Goal: Communication & Community: Connect with others

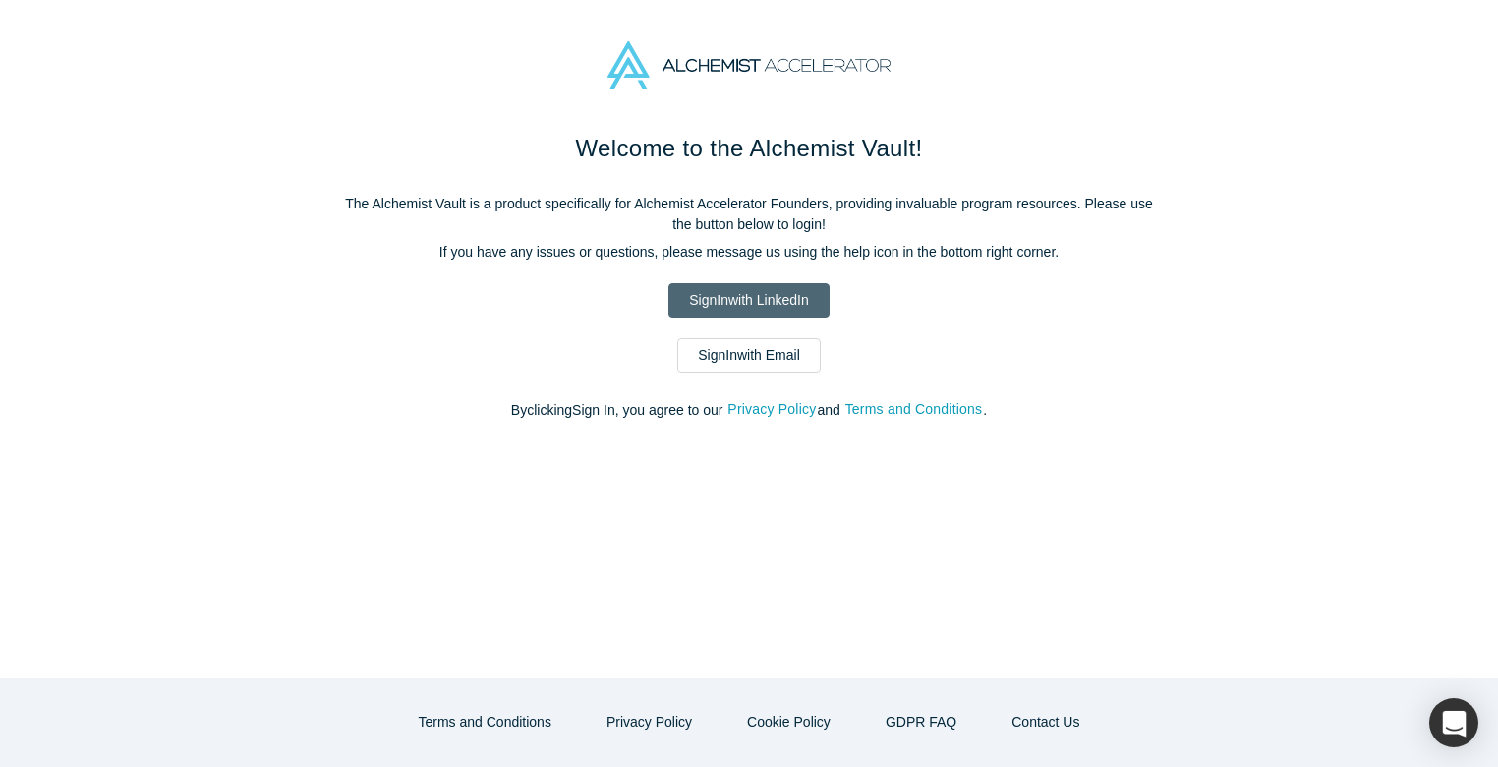
click at [711, 293] on link "Sign In with LinkedIn" at bounding box center [748, 300] width 160 height 34
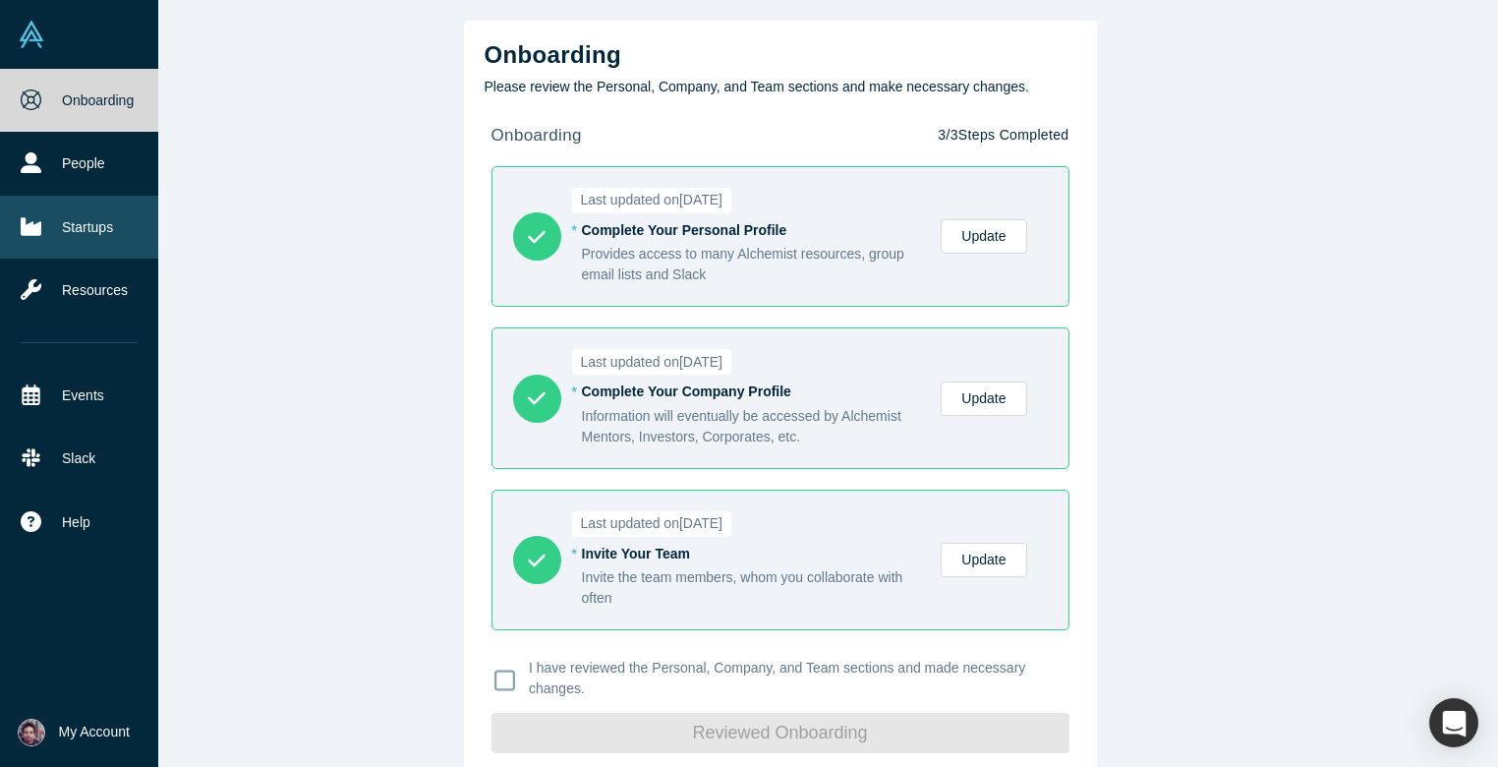
click at [93, 221] on link "Startups" at bounding box center [79, 227] width 158 height 63
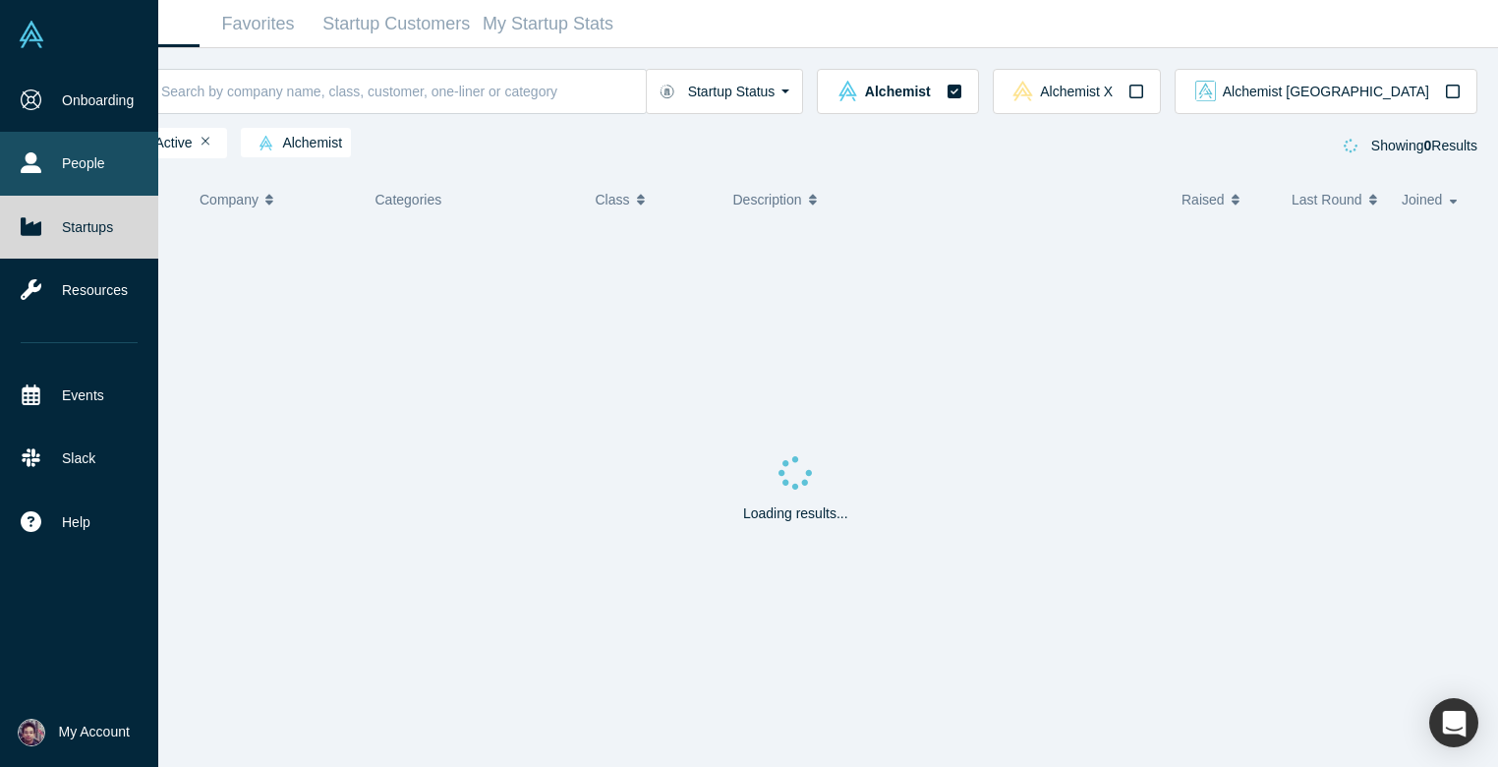
click at [104, 173] on link "People" at bounding box center [79, 163] width 158 height 63
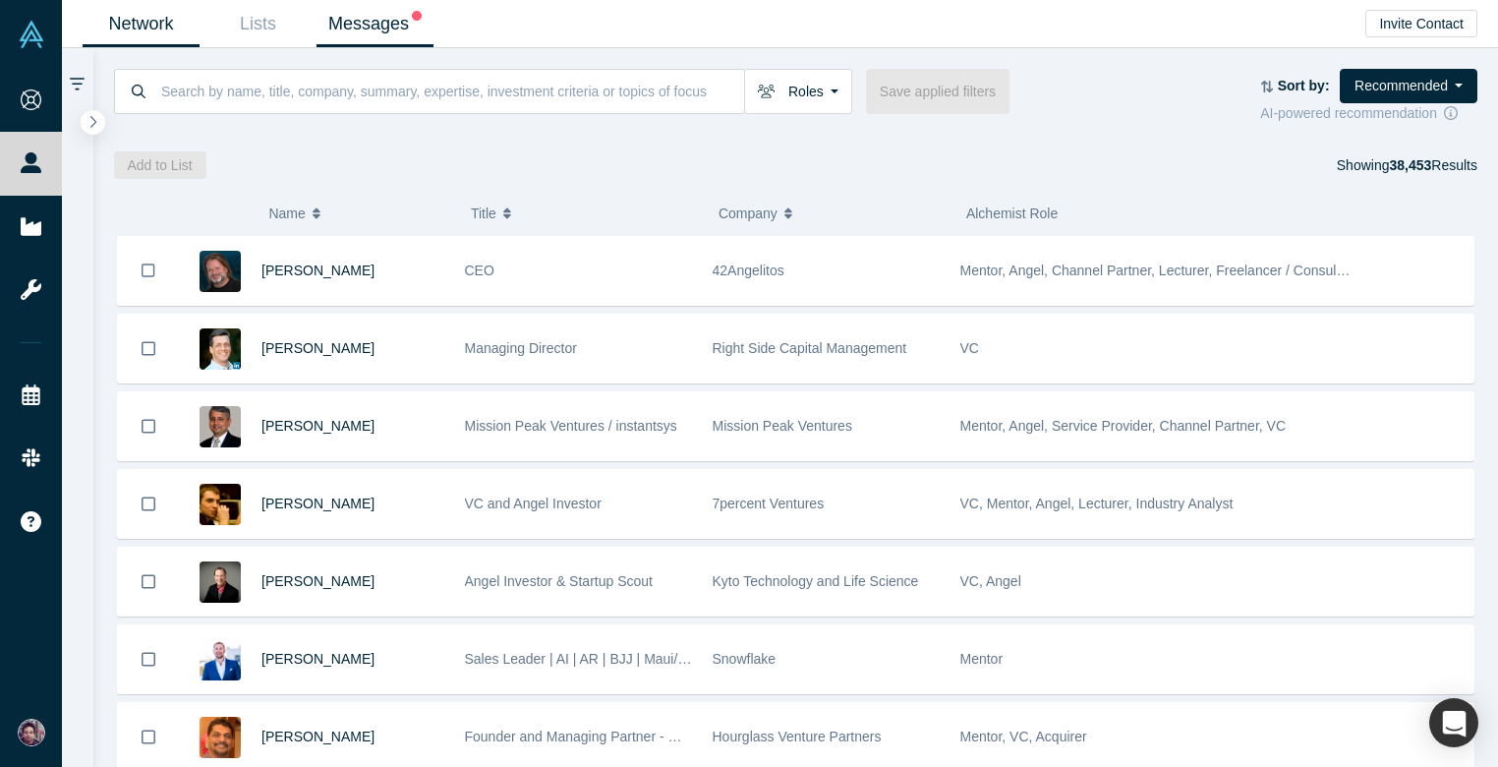
click at [355, 7] on link "Messages" at bounding box center [374, 24] width 117 height 46
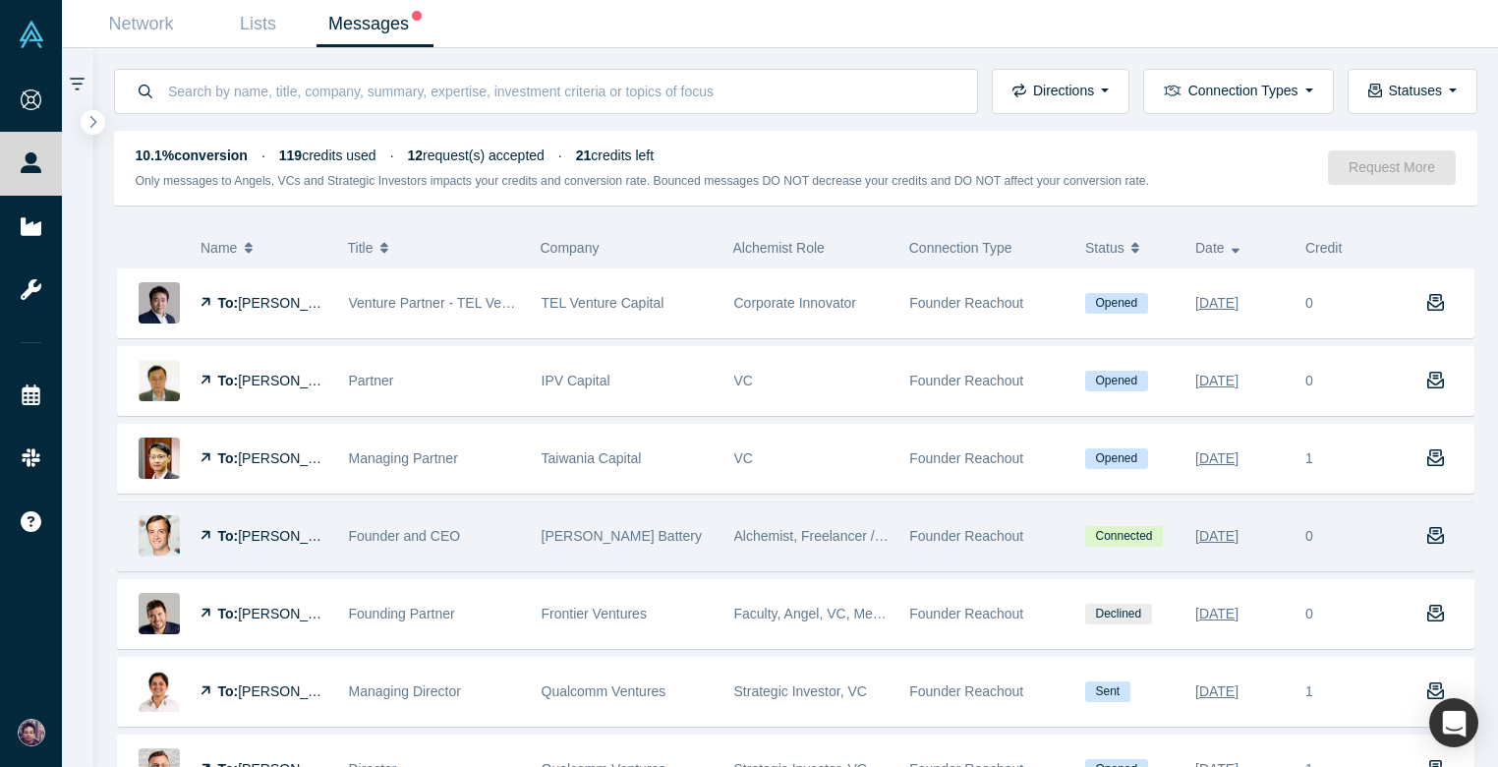
click at [746, 538] on span "Alchemist, Freelancer / Consultant, Service Provider, Corporate Innovator, Alum…" at bounding box center [1005, 536] width 542 height 16
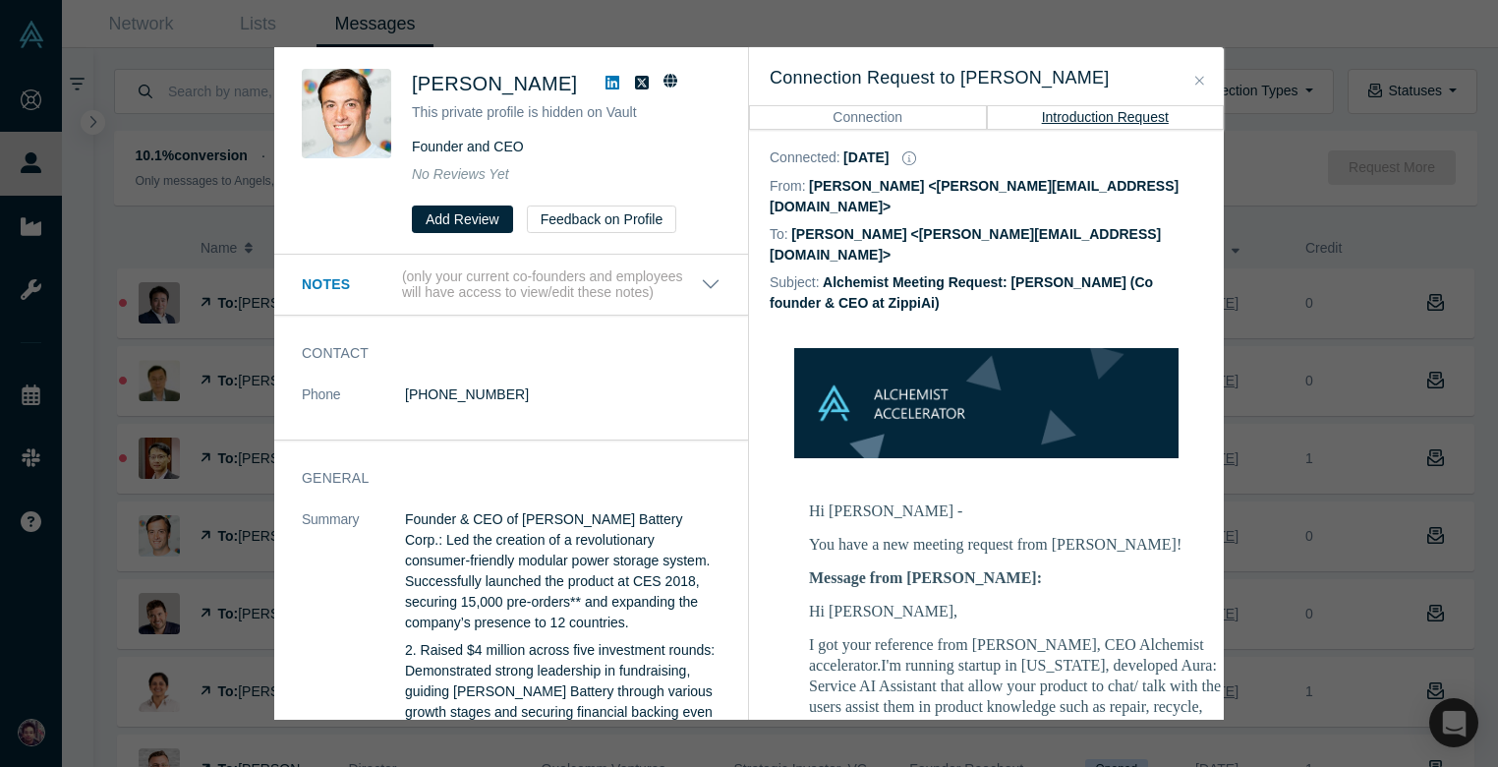
click at [1205, 81] on button "Close" at bounding box center [1199, 81] width 21 height 23
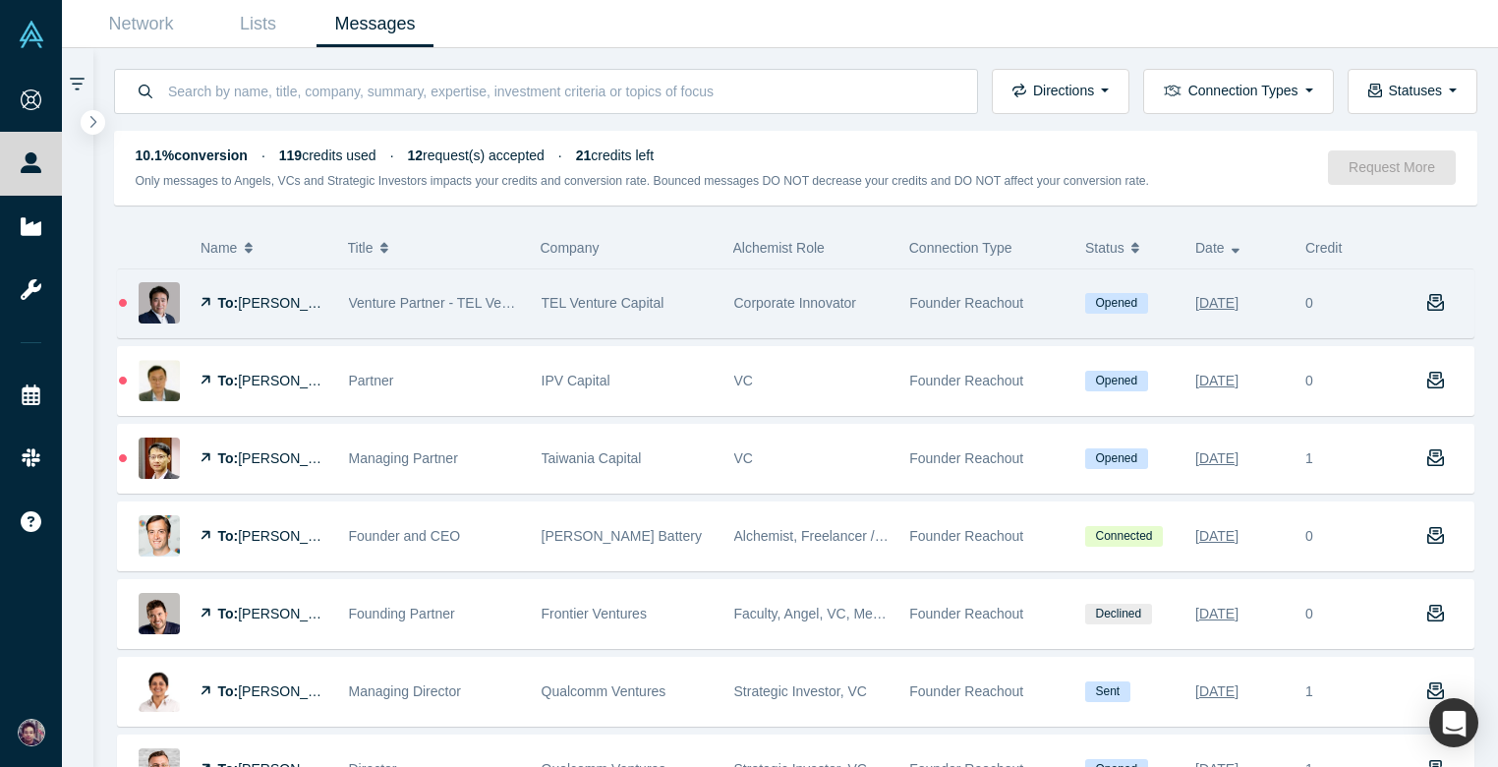
click at [627, 285] on div "TEL Venture Capital" at bounding box center [627, 303] width 172 height 68
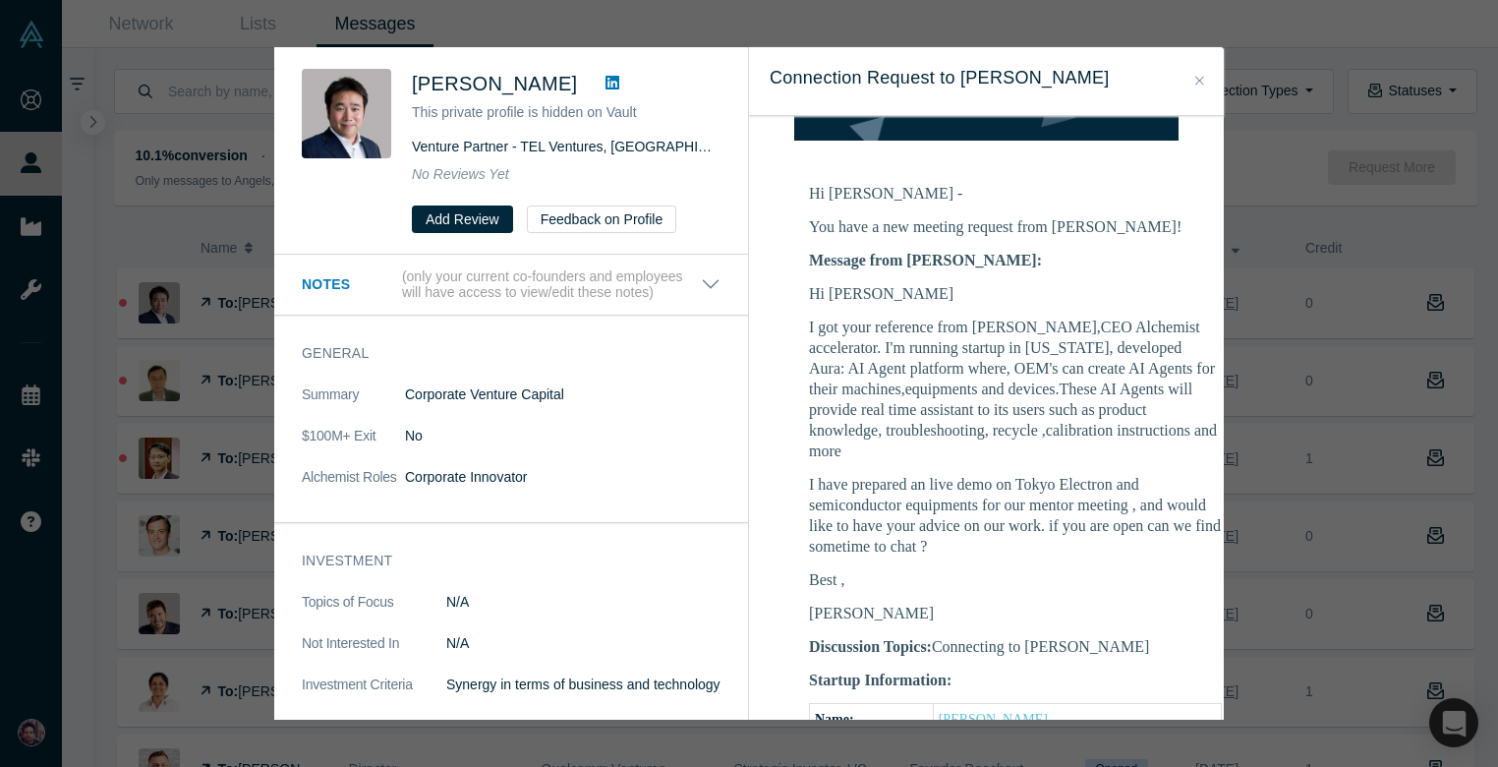
scroll to position [259, 0]
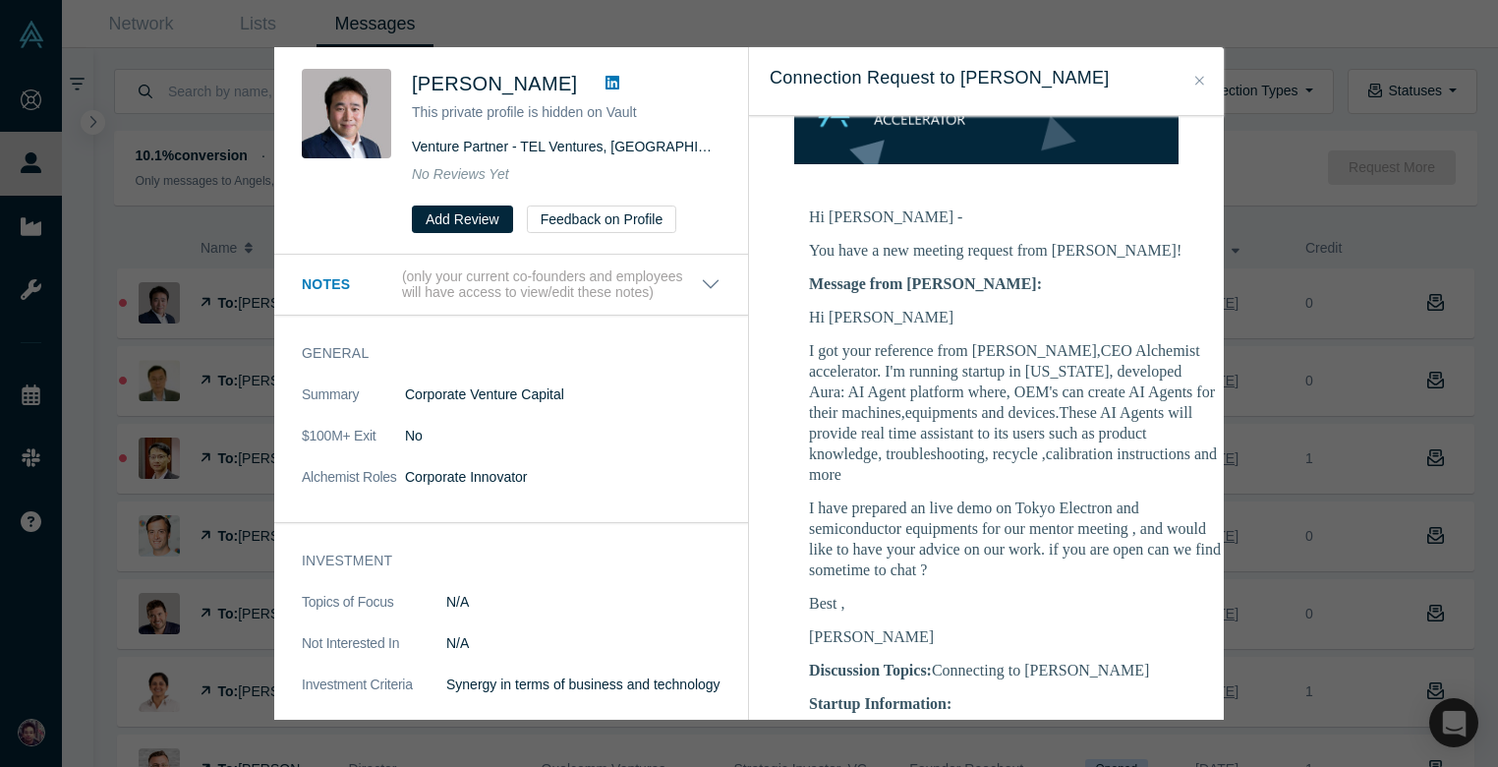
click at [1200, 83] on icon "Close" at bounding box center [1199, 81] width 9 height 14
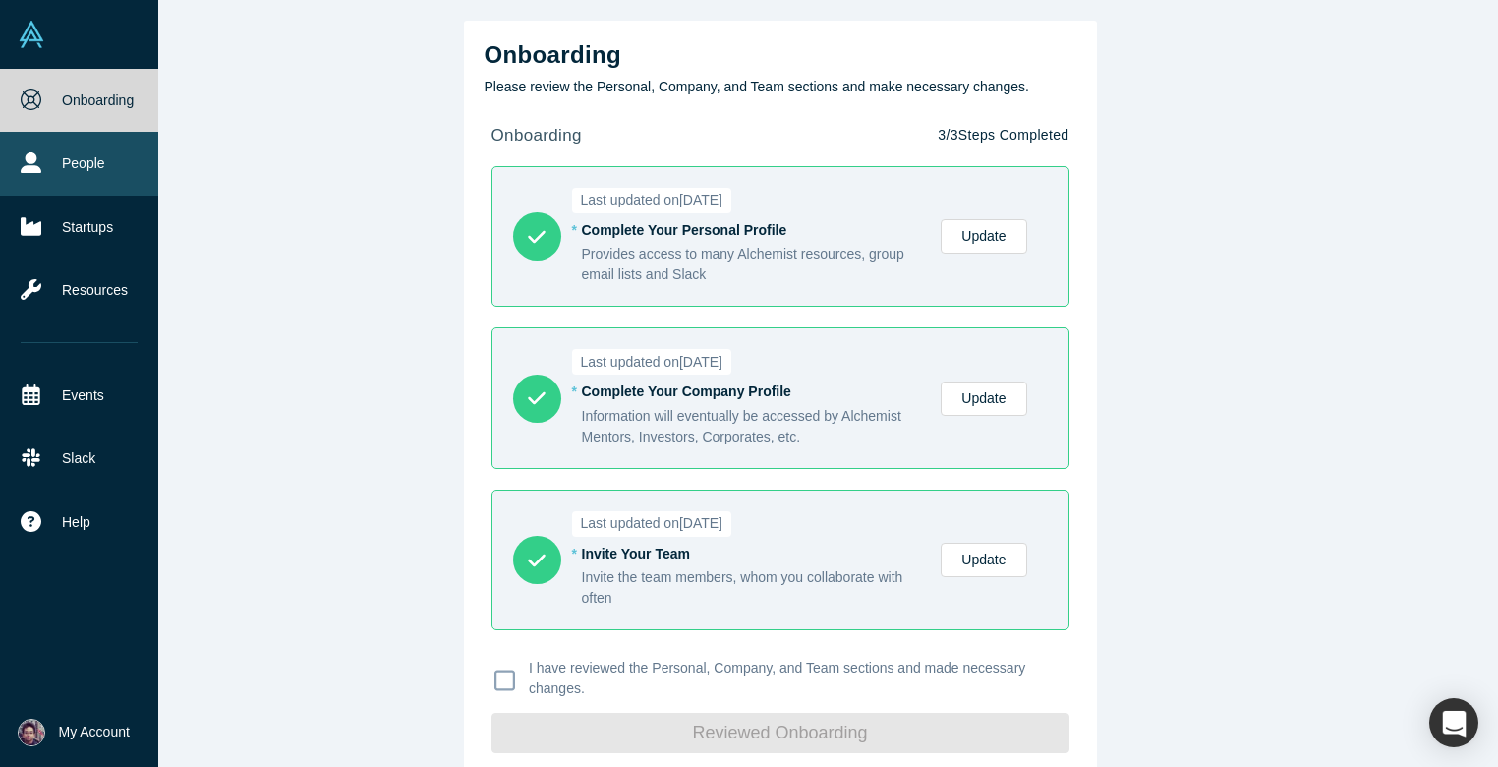
click at [85, 166] on link "People" at bounding box center [79, 163] width 158 height 63
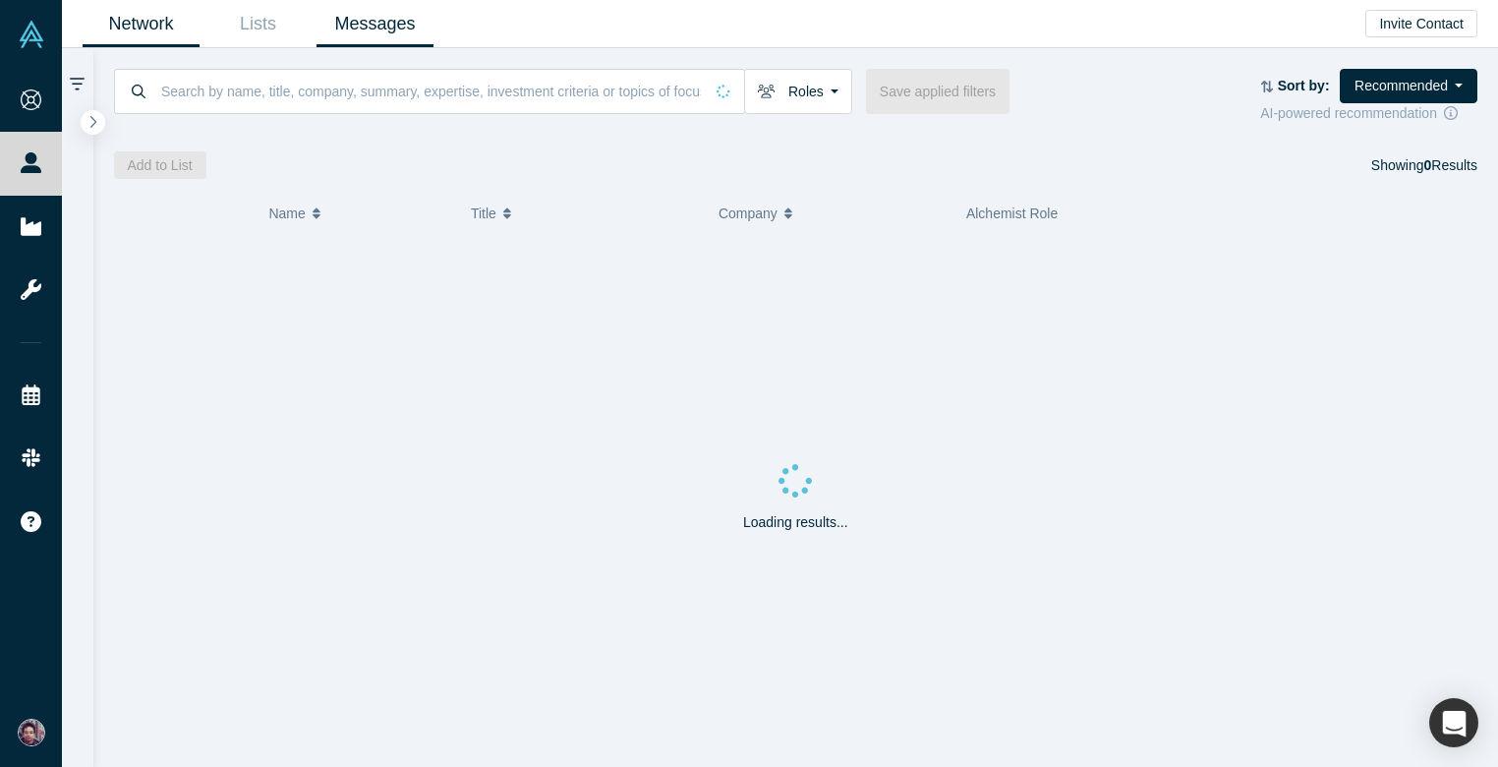
click at [389, 34] on link "Messages" at bounding box center [374, 24] width 117 height 46
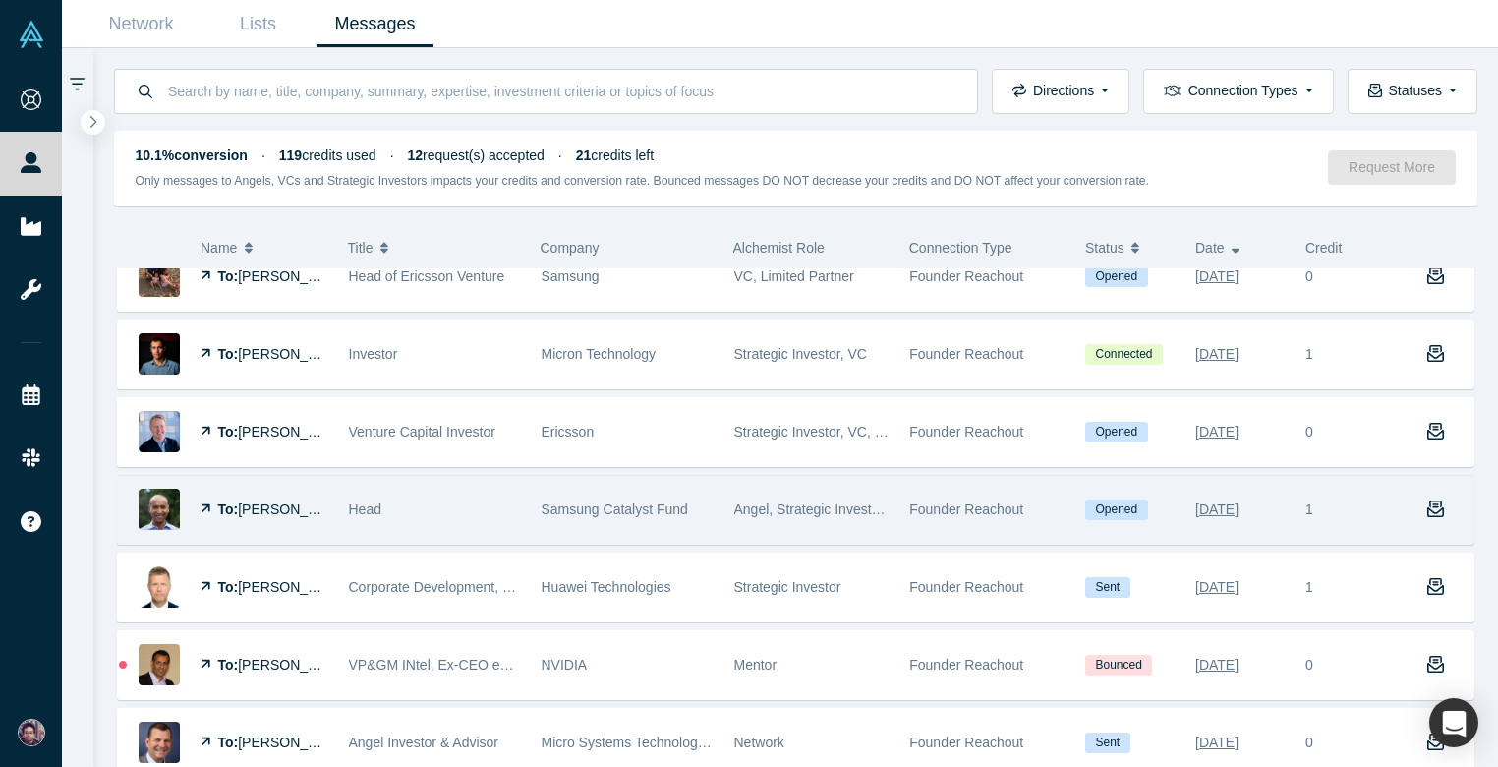
scroll to position [2082, 0]
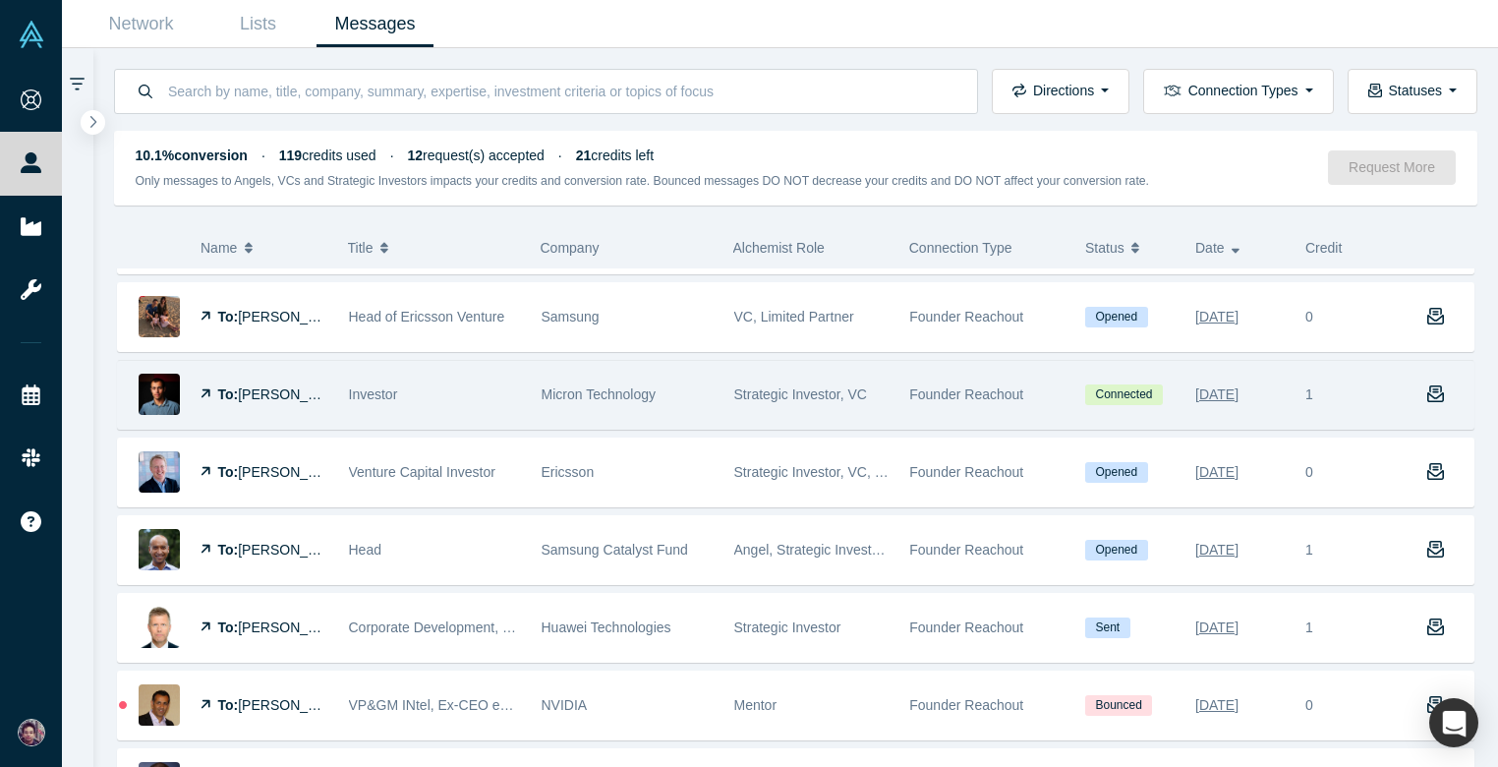
click at [834, 369] on div "Strategic Investor, VC" at bounding box center [811, 395] width 155 height 68
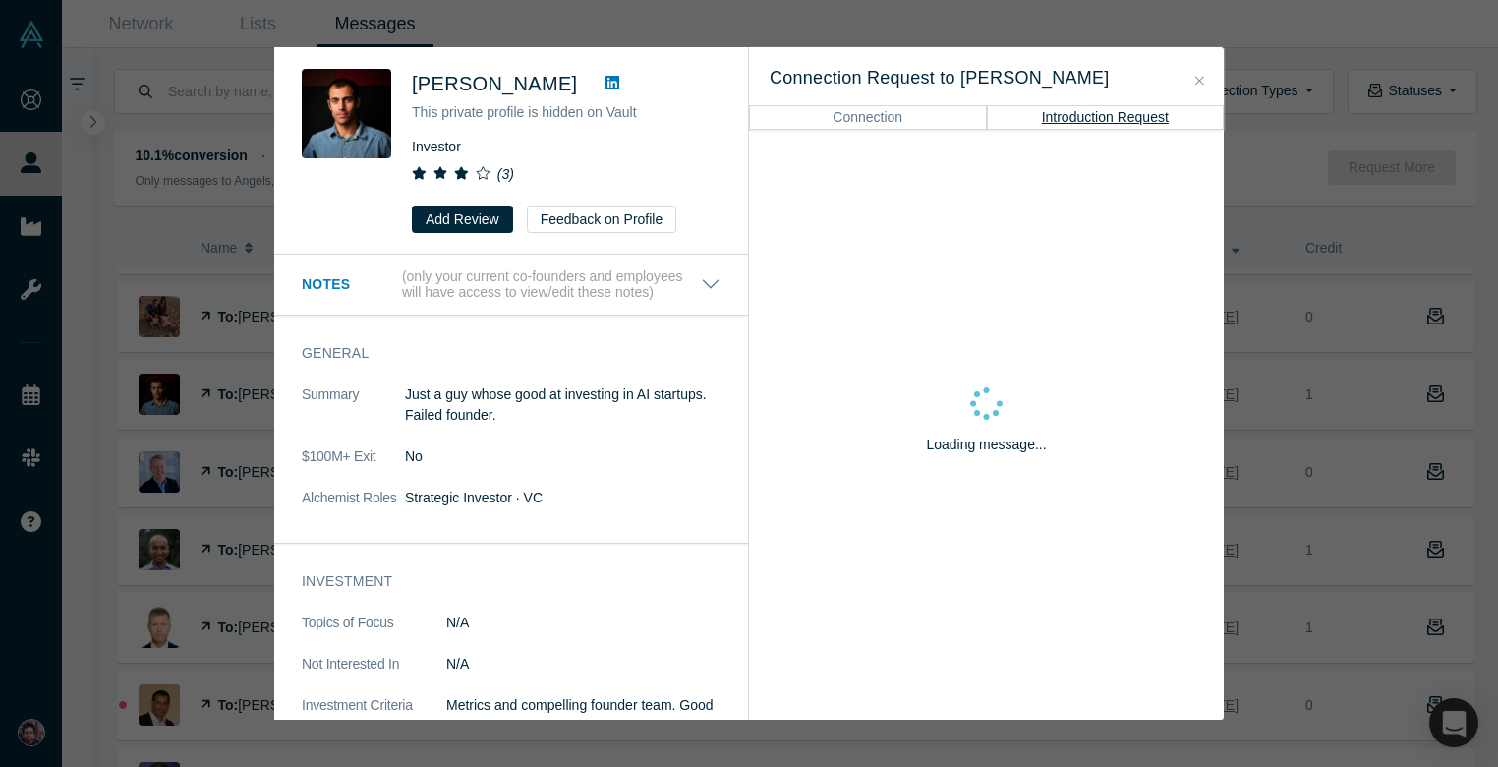
click at [1194, 83] on button "Close" at bounding box center [1199, 81] width 21 height 23
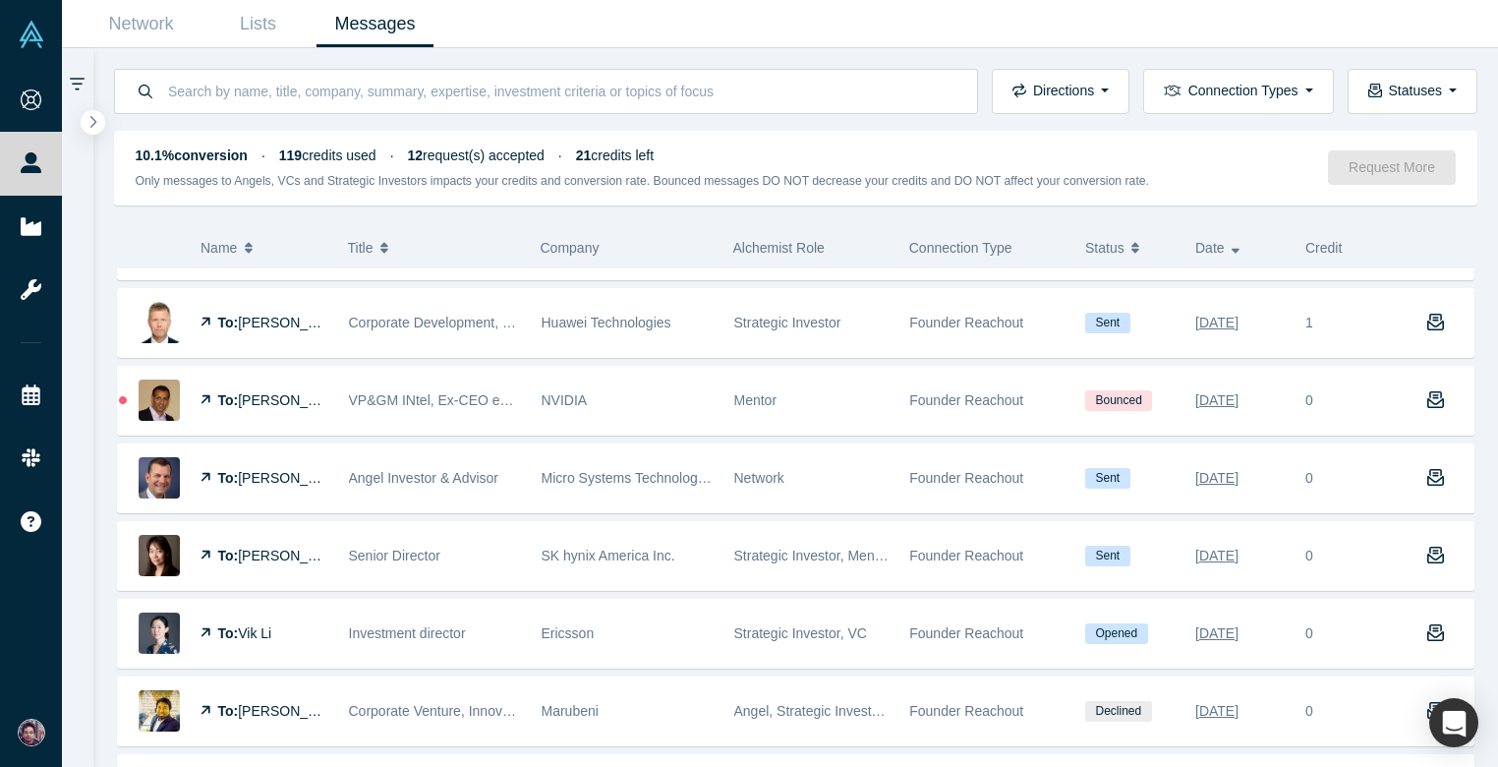
scroll to position [2640, 0]
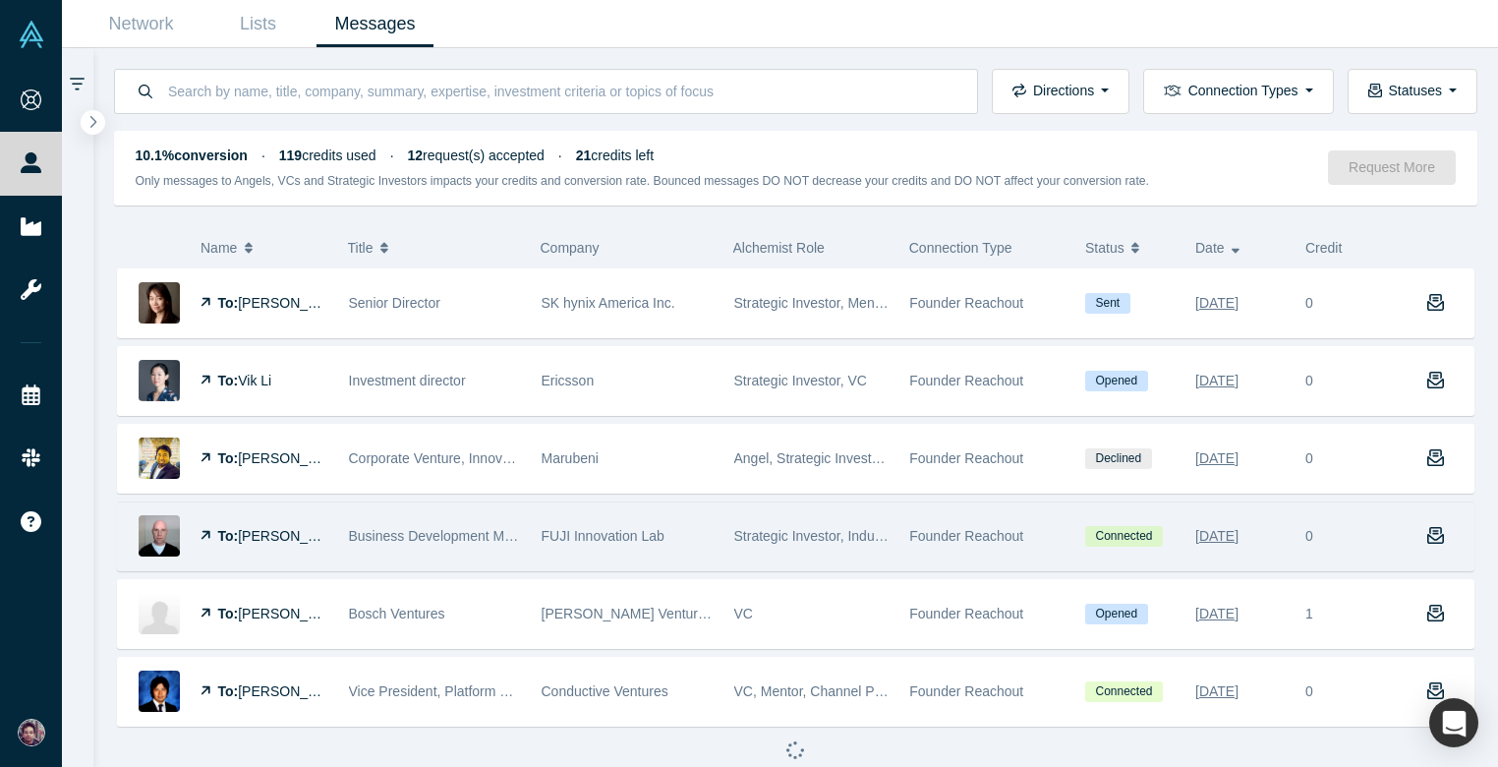
click at [810, 543] on div "Strategic Investor, Industry Analyst" at bounding box center [811, 536] width 155 height 68
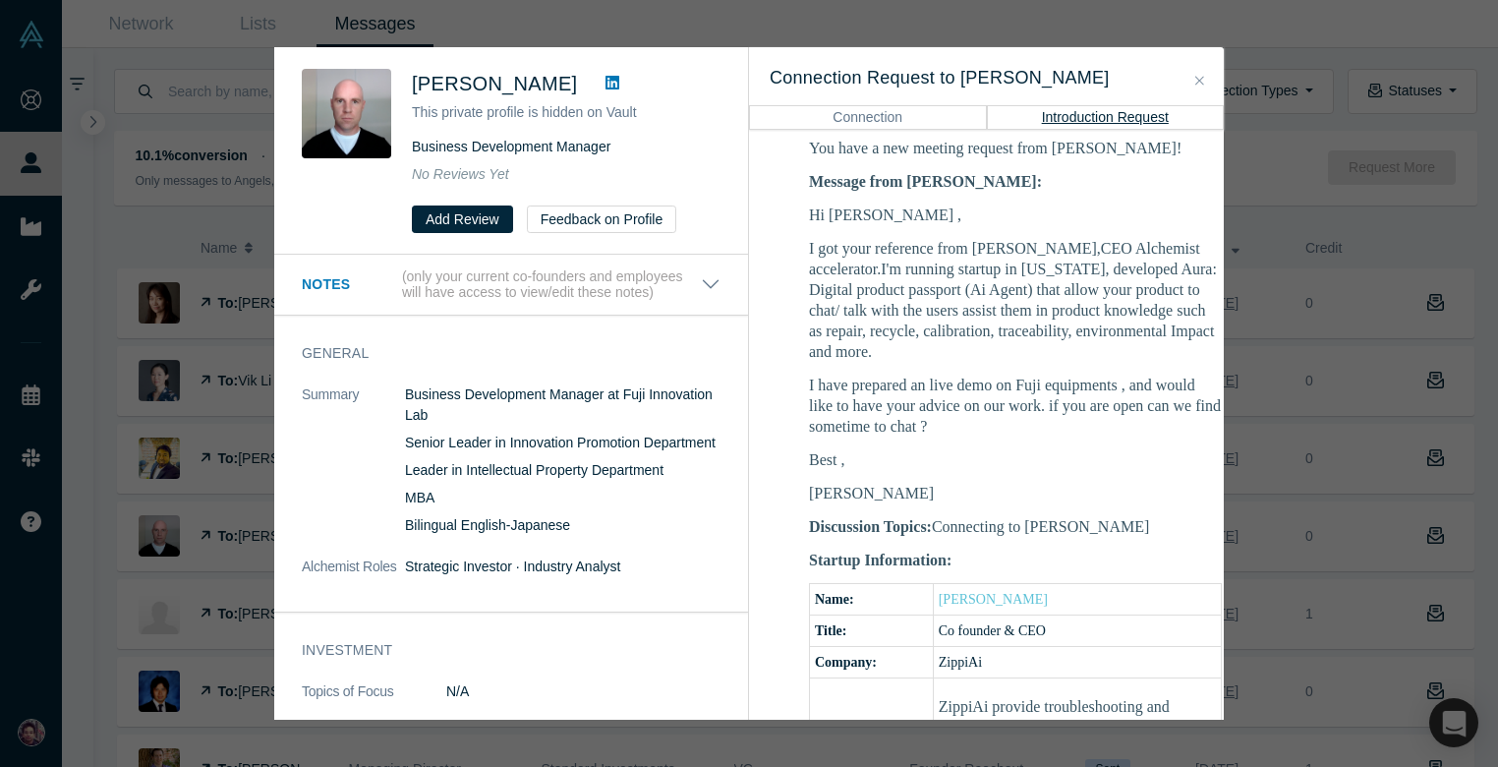
scroll to position [661, 0]
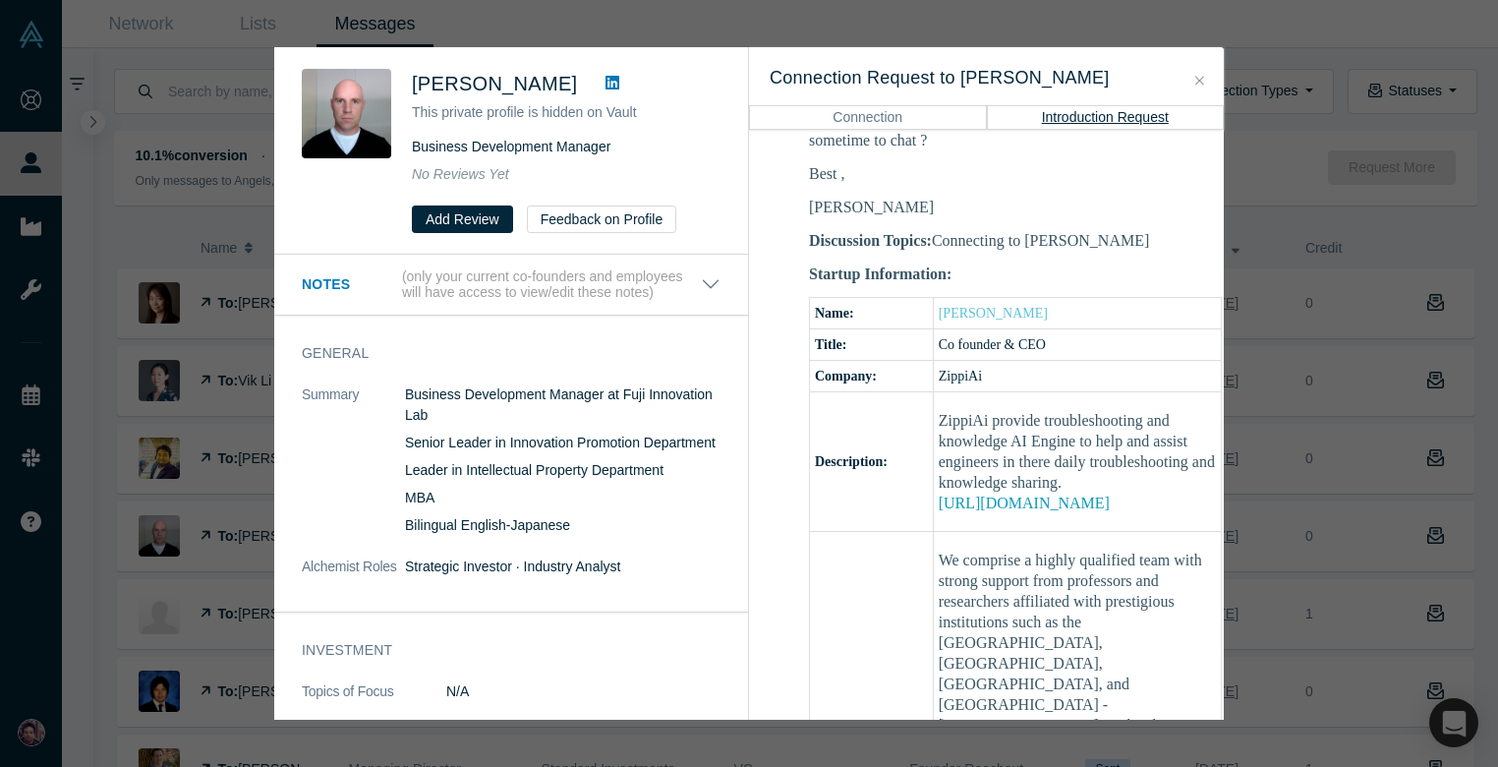
click at [1195, 79] on icon "Close" at bounding box center [1199, 81] width 9 height 14
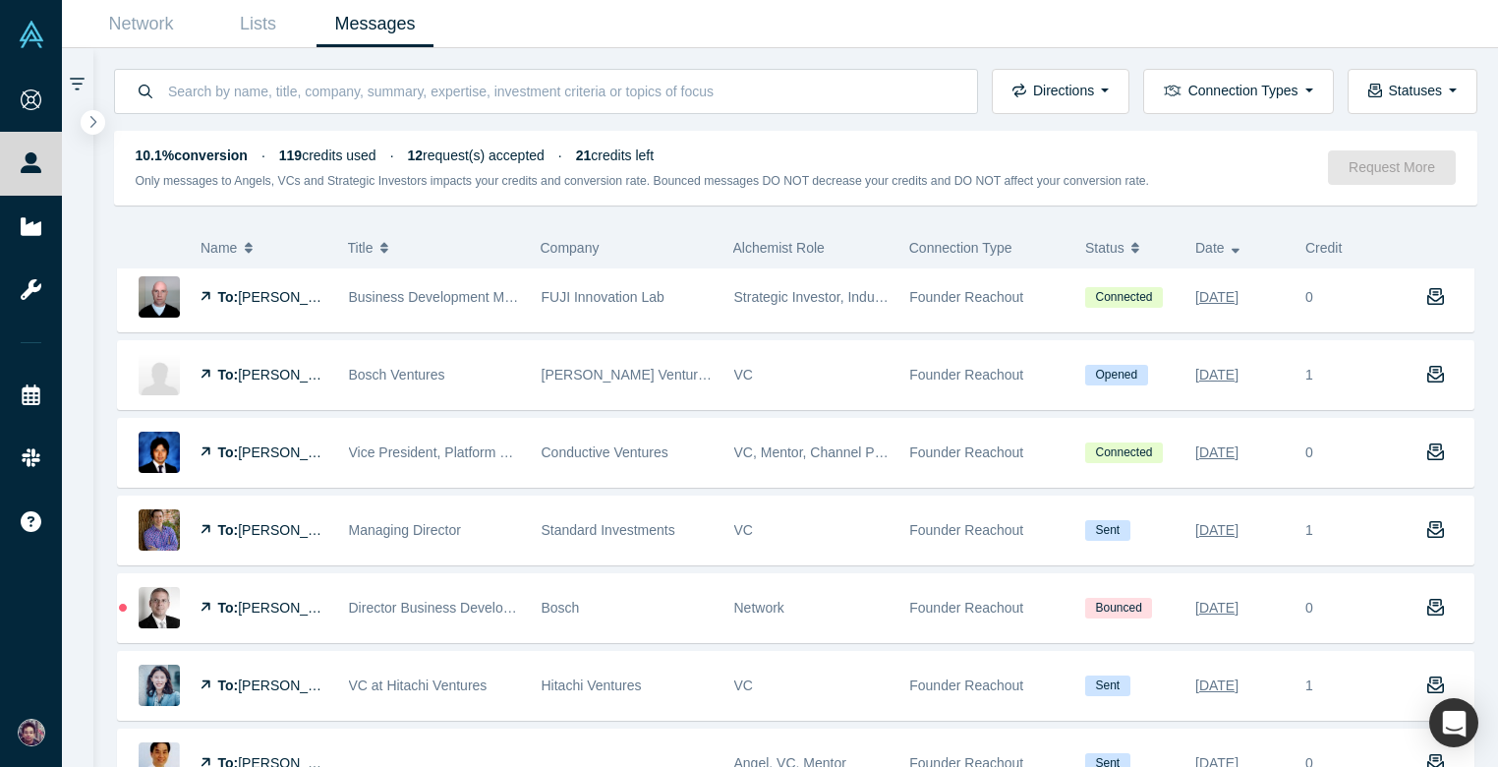
scroll to position [2818, 0]
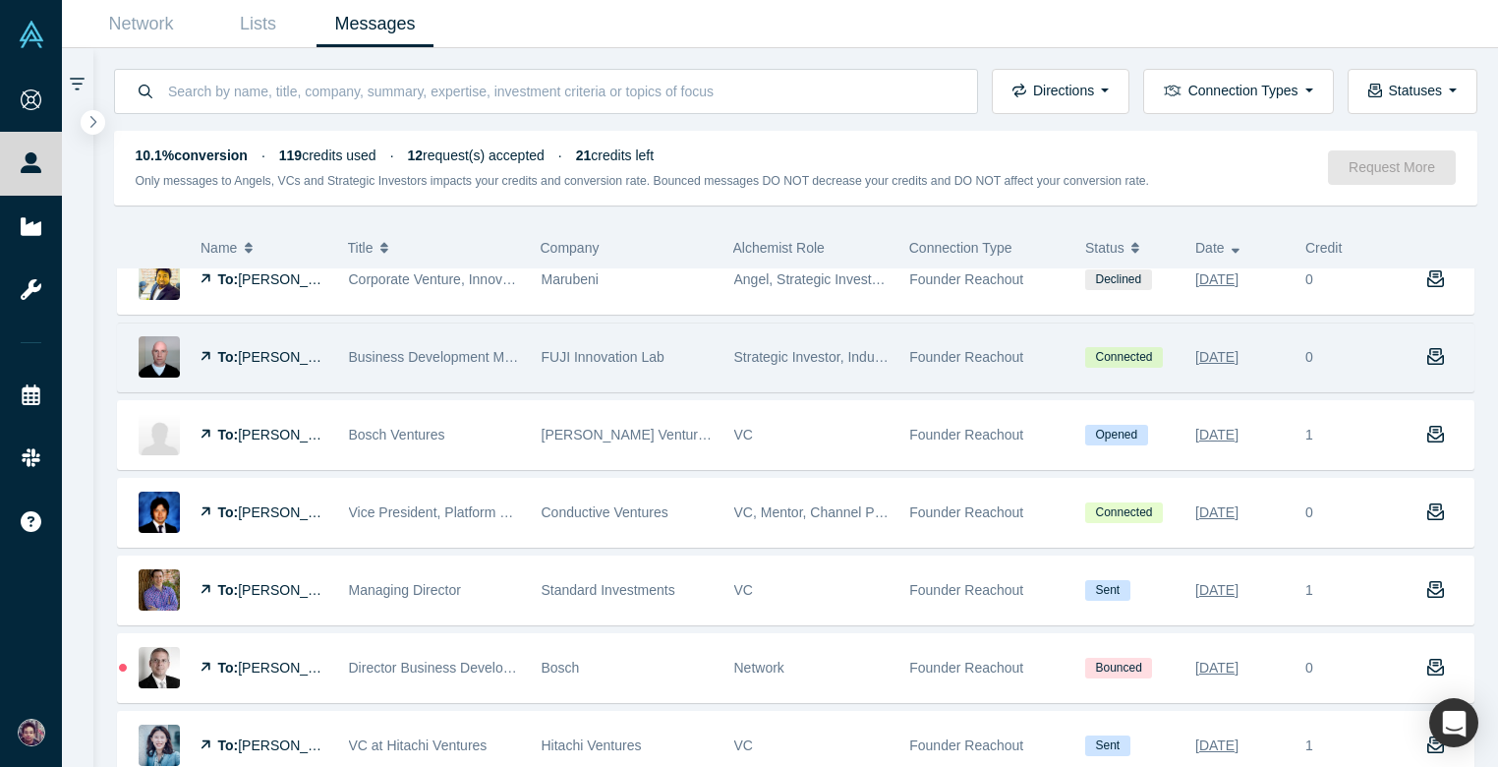
click at [778, 376] on div "Strategic Investor, Industry Analyst" at bounding box center [811, 357] width 155 height 68
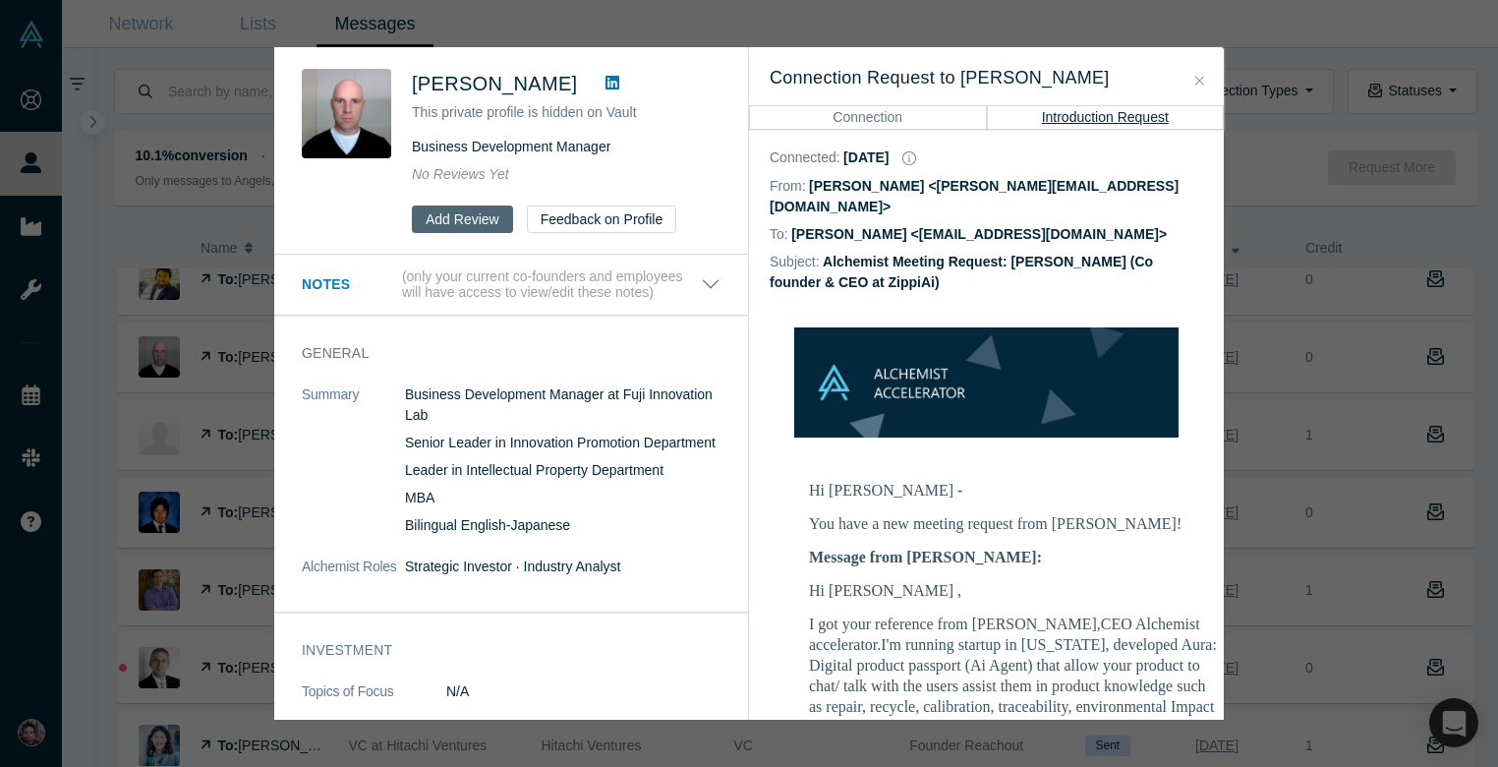
click at [467, 221] on button "Add Review" at bounding box center [462, 219] width 101 height 28
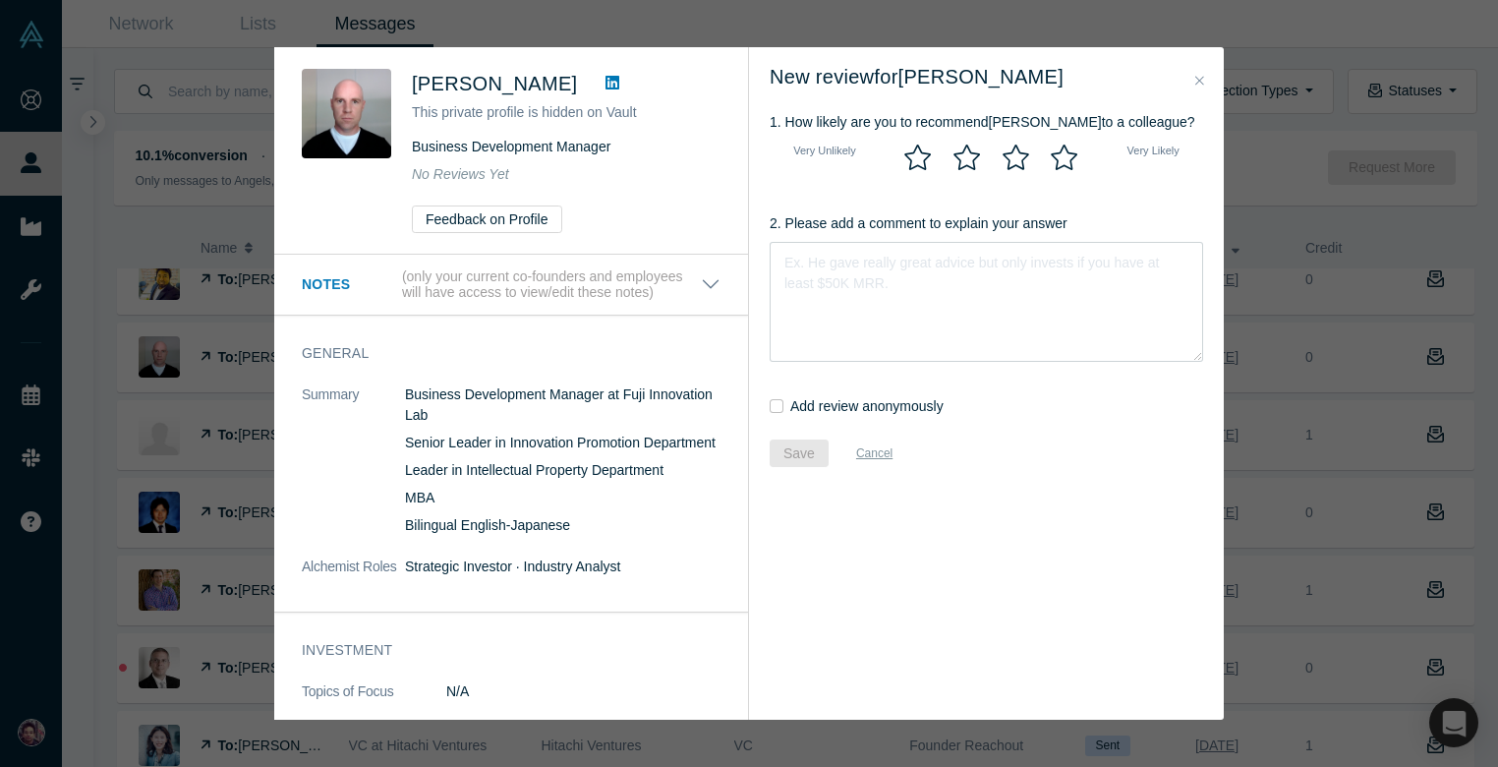
click at [817, 268] on textarea "2. Please add a comment to explain your answer" at bounding box center [985, 302] width 433 height 120
type textarea "p"
type textarea "No show"
click at [831, 394] on div "1. How likely are you to recommend [PERSON_NAME] to a colleague? Very Unlikely …" at bounding box center [986, 286] width 475 height 362
click at [831, 405] on label "Add review anonymously" at bounding box center [866, 406] width 153 height 21
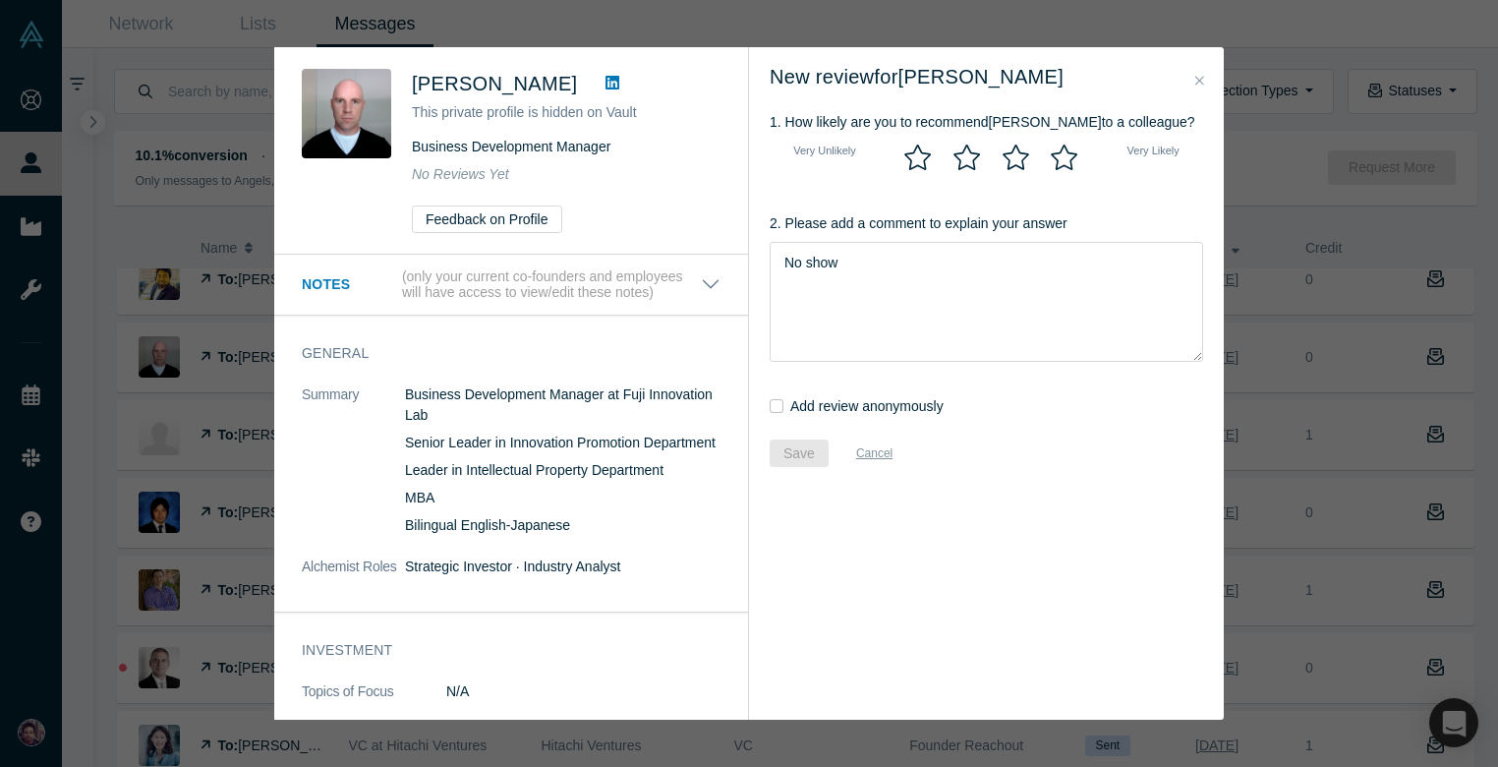
click at [783, 405] on input "Add review anonymously" at bounding box center [776, 406] width 14 height 14
checkbox input "true"
click at [911, 158] on icon at bounding box center [917, 157] width 29 height 27
click at [0, 0] on input "radio" at bounding box center [0, 0] width 0 height 0
click at [818, 442] on button "Save" at bounding box center [798, 453] width 59 height 28
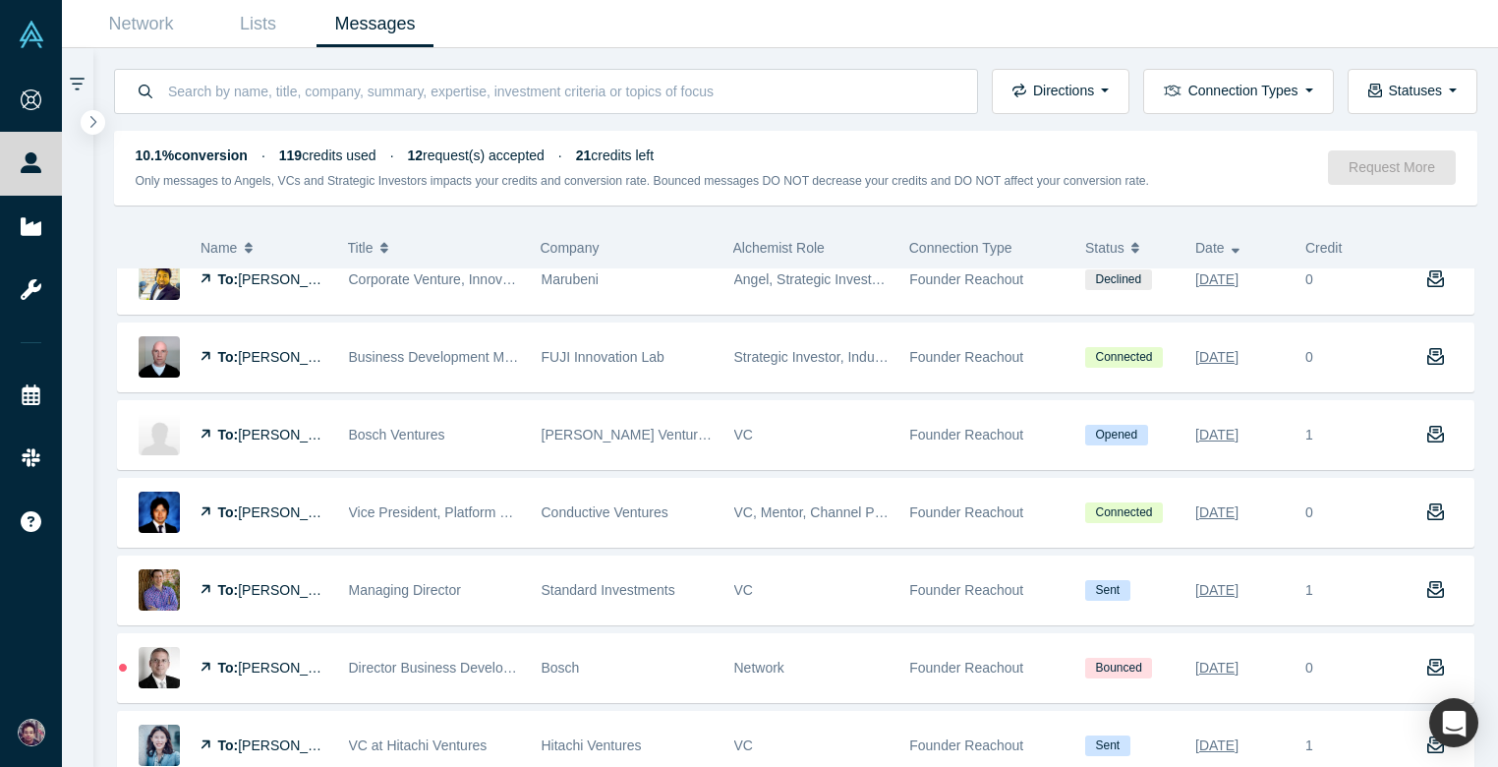
checkbox input "false"
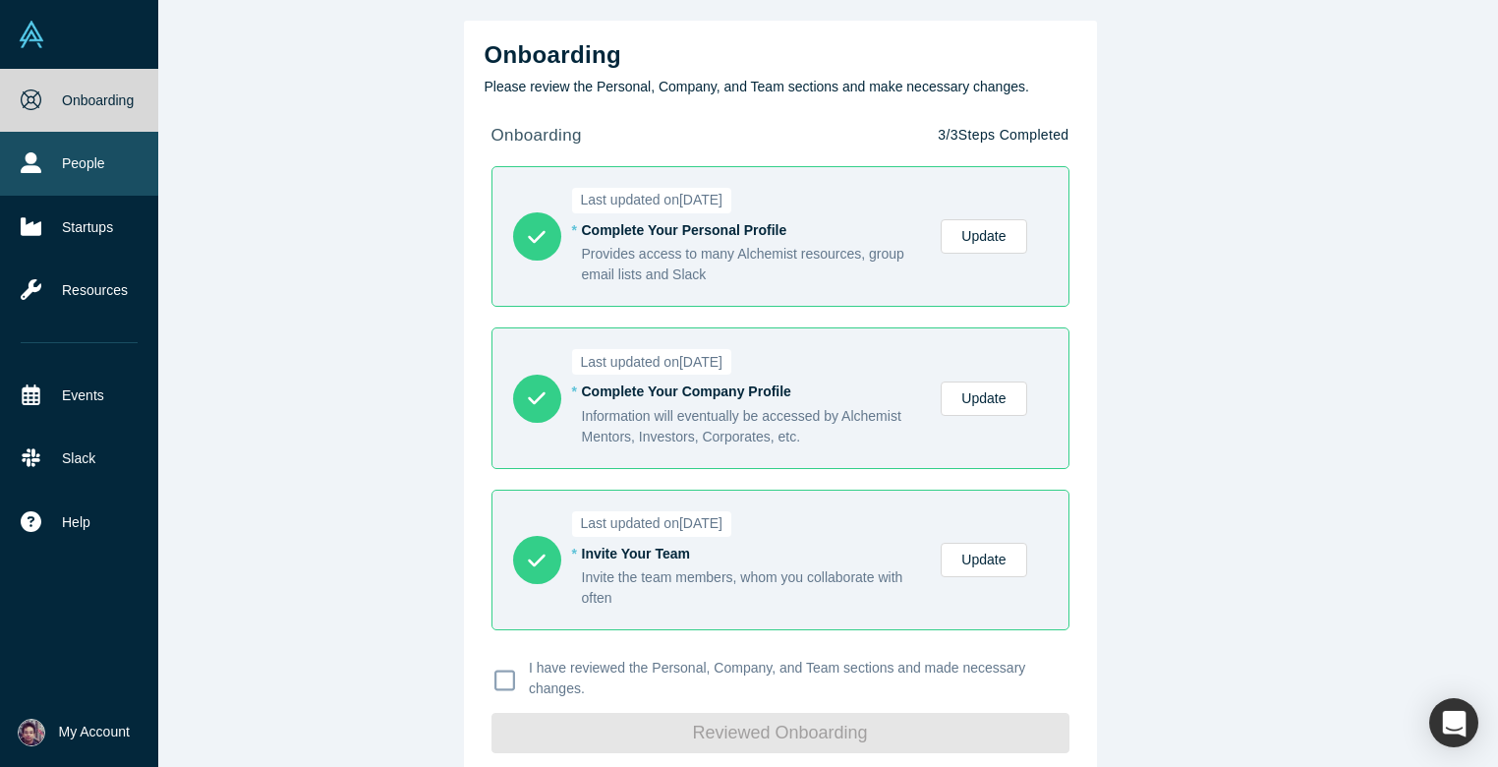
click at [100, 166] on link "People" at bounding box center [79, 163] width 158 height 63
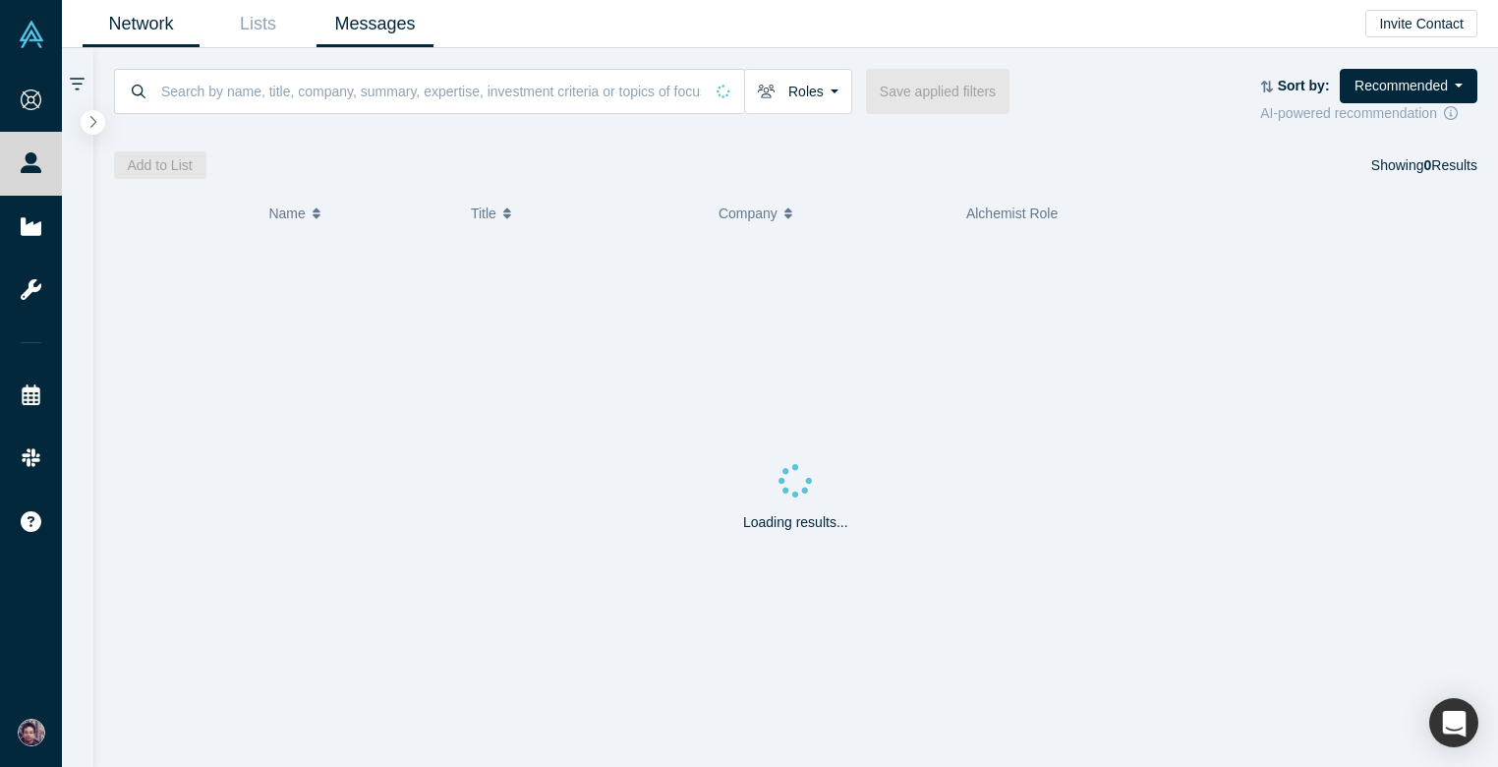
click at [402, 27] on link "Messages" at bounding box center [374, 24] width 117 height 46
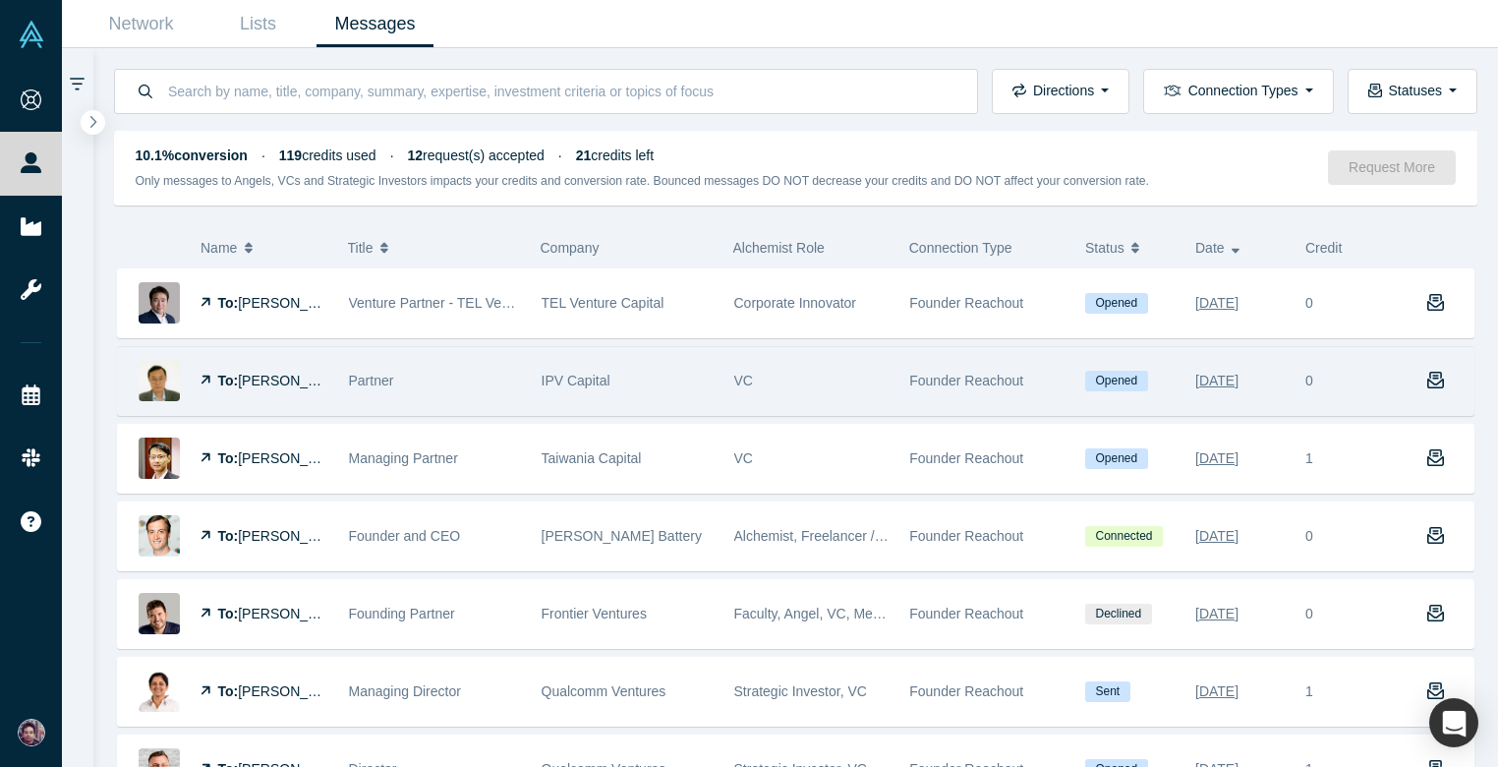
click at [797, 375] on div "VC" at bounding box center [811, 381] width 155 height 68
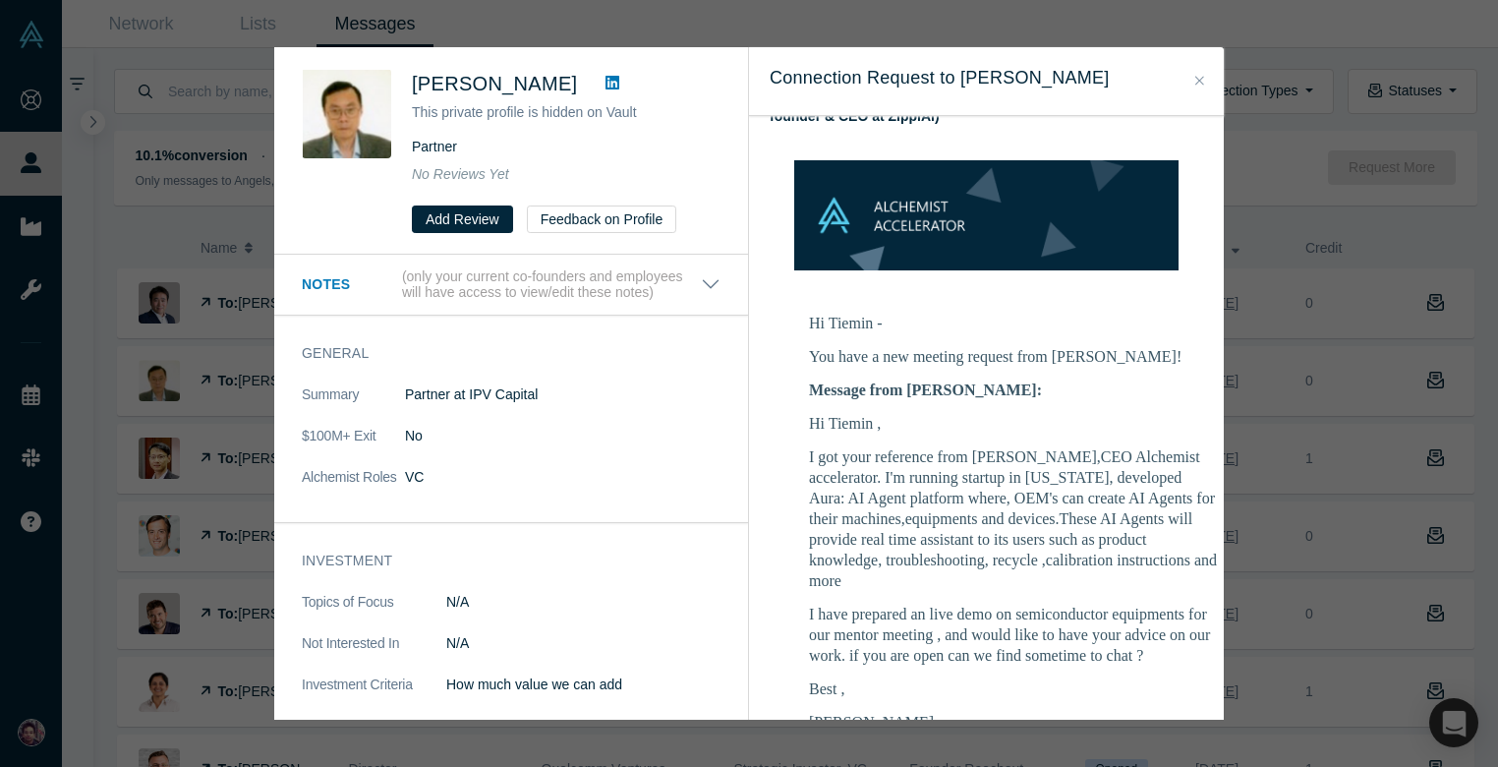
scroll to position [192, 0]
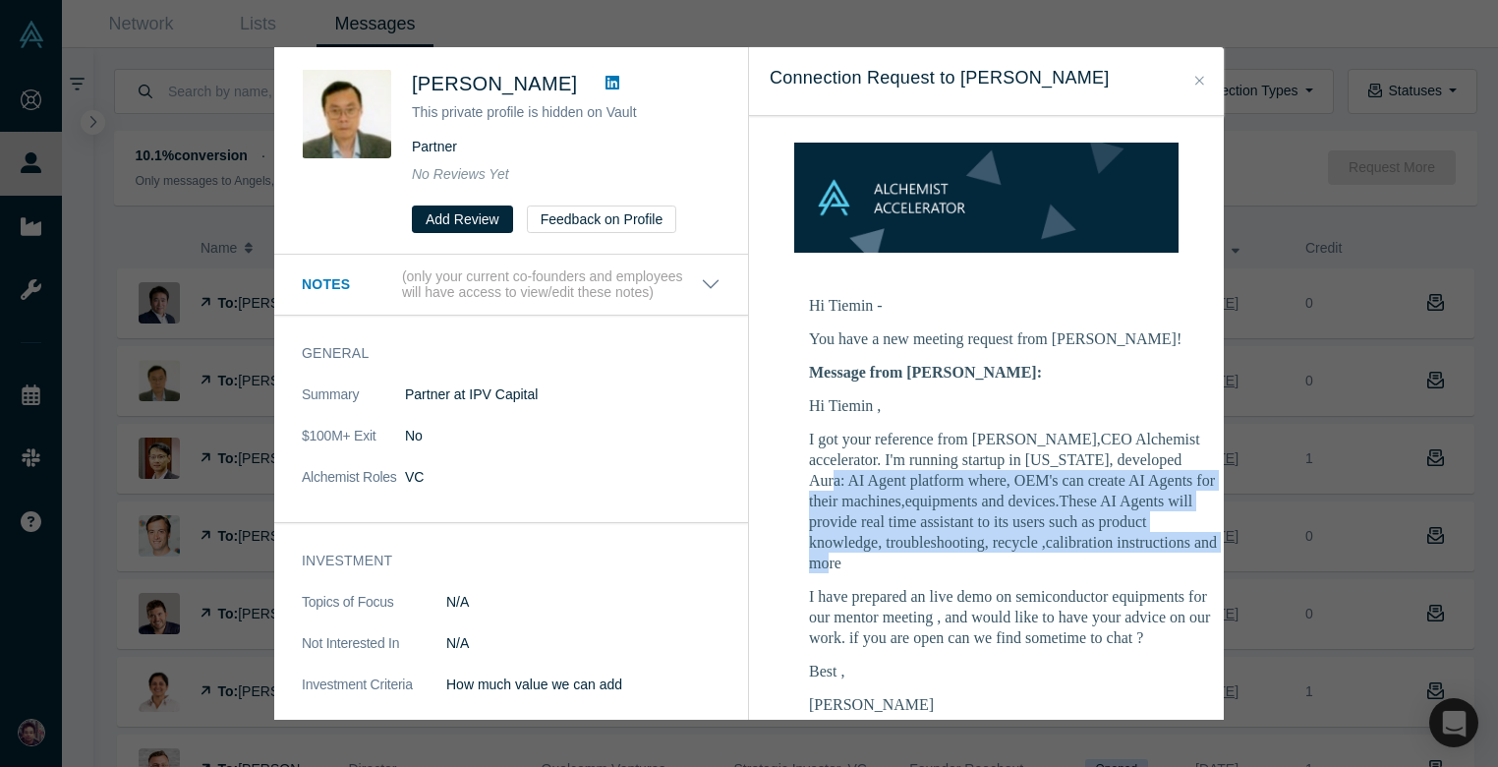
drag, startPoint x: 1173, startPoint y: 501, endPoint x: 1174, endPoint y: 468, distance: 33.4
click at [1186, 436] on p "I got your reference from Ravi Belani,CEO Alchemist accelerator. I'm running st…" at bounding box center [1015, 500] width 413 height 144
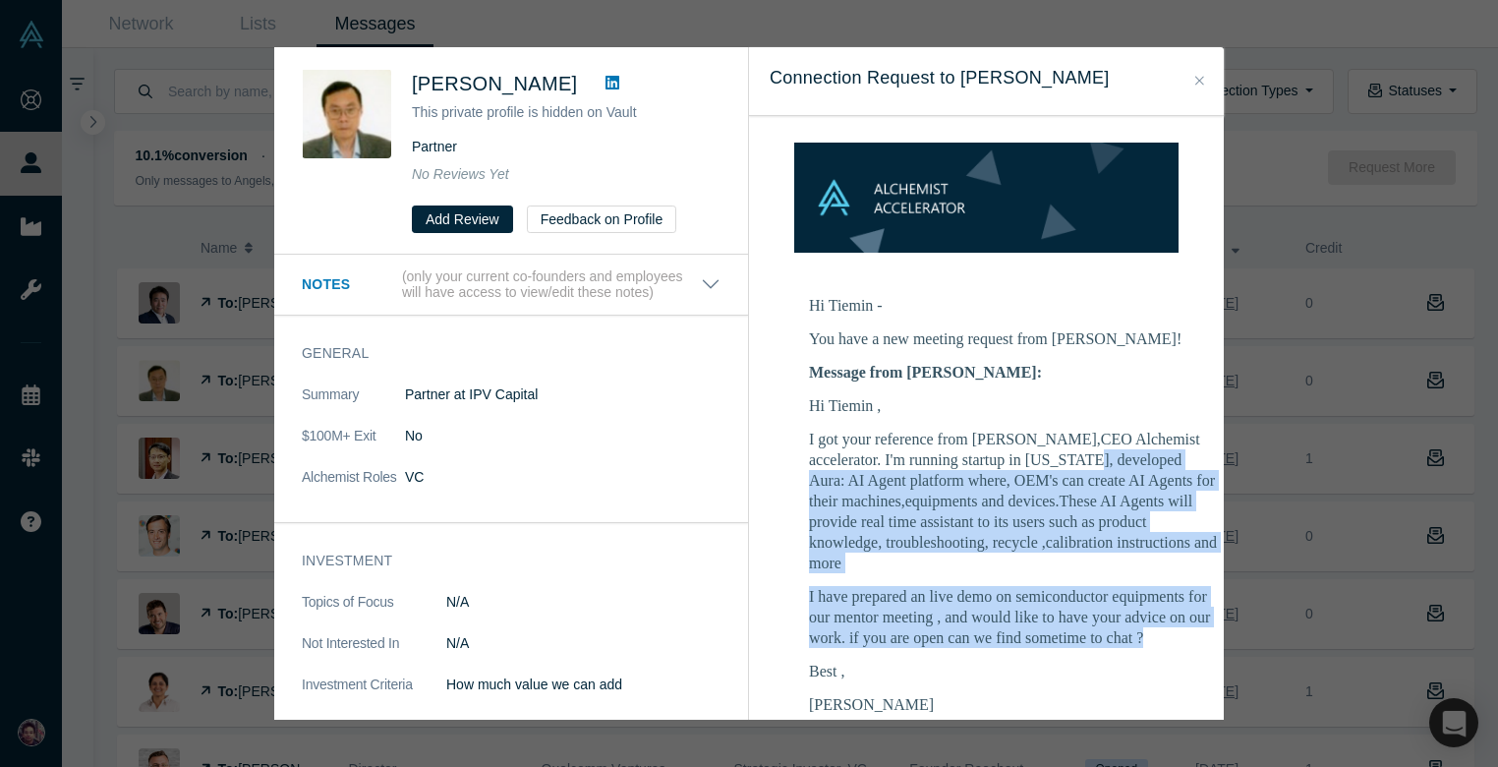
drag, startPoint x: 1142, startPoint y: 580, endPoint x: 1094, endPoint y: 420, distance: 167.3
click at [1094, 420] on div "Hi Tiemin , I got your reference from Ravi Belani,CEO Alchemist accelerator. I'…" at bounding box center [1015, 554] width 413 height 319
copy div "developed Aura: AI Agent platform where, OEM's can create AI Agents for their m…"
